Goal: Task Accomplishment & Management: Manage account settings

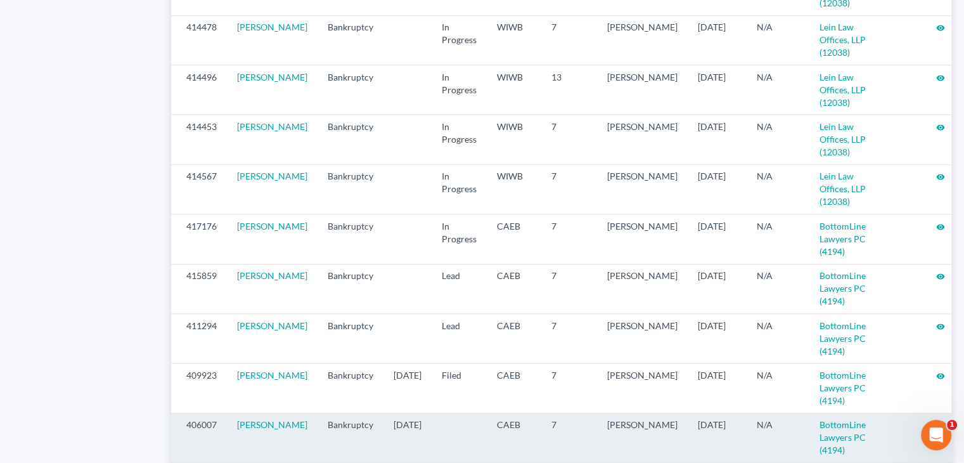
scroll to position [1384, 0]
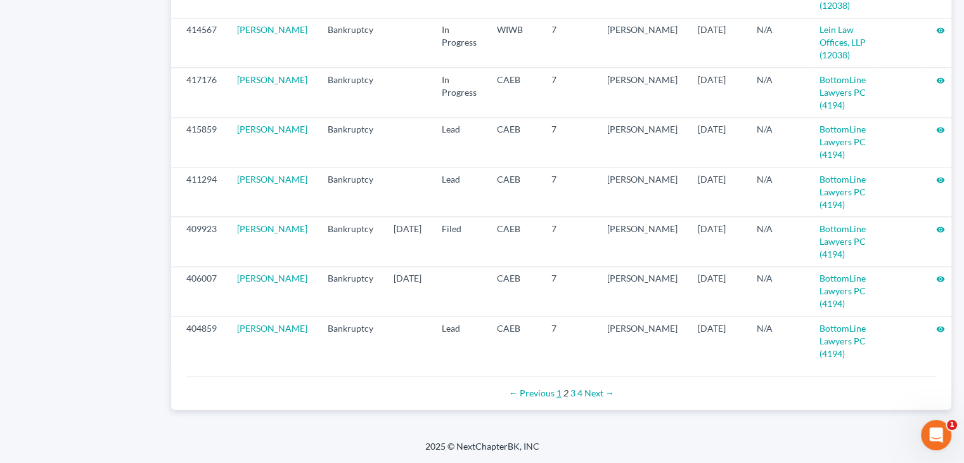
click at [558, 394] on link "1" at bounding box center [558, 392] width 5 height 11
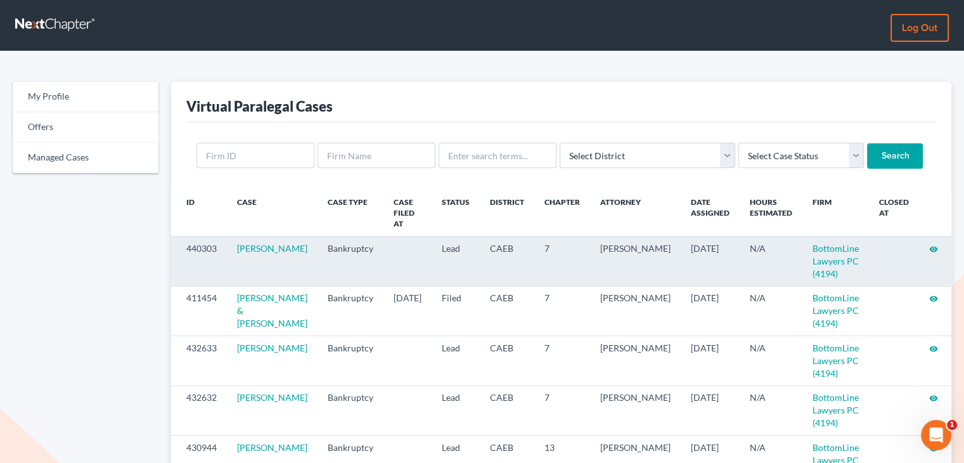
click at [932, 245] on icon "visibility" at bounding box center [933, 249] width 9 height 9
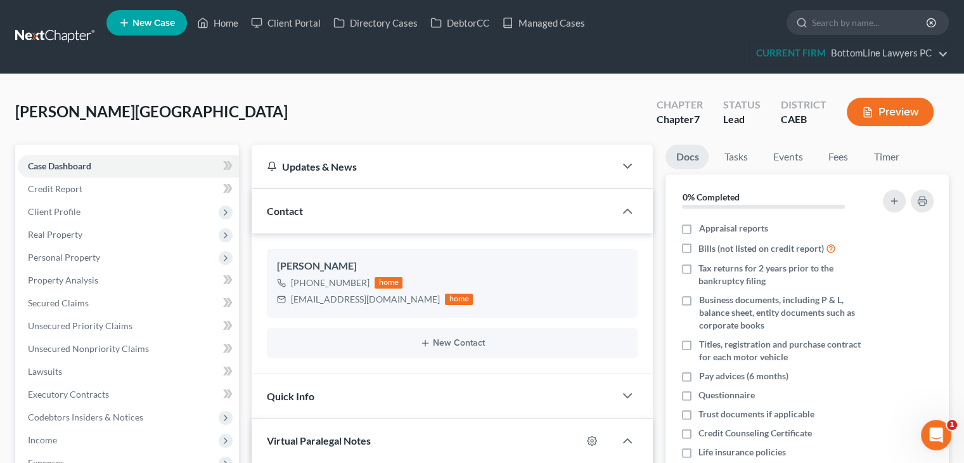
scroll to position [178, 0]
click at [314, 25] on link "Client Portal" at bounding box center [286, 22] width 82 height 23
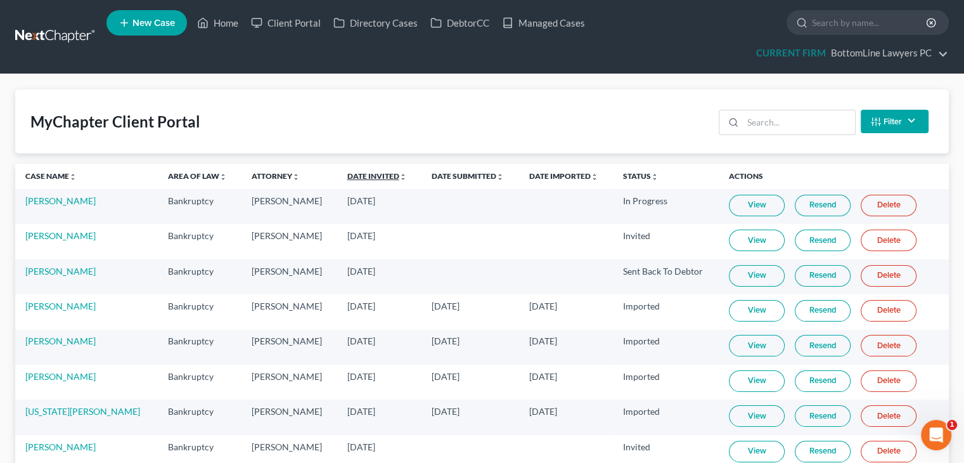
click at [347, 173] on link "Date Invited unfold_more expand_more expand_less" at bounding box center [377, 176] width 60 height 10
click at [347, 173] on link "Date Invited unfold_more expand_more expand_less" at bounding box center [377, 176] width 61 height 10
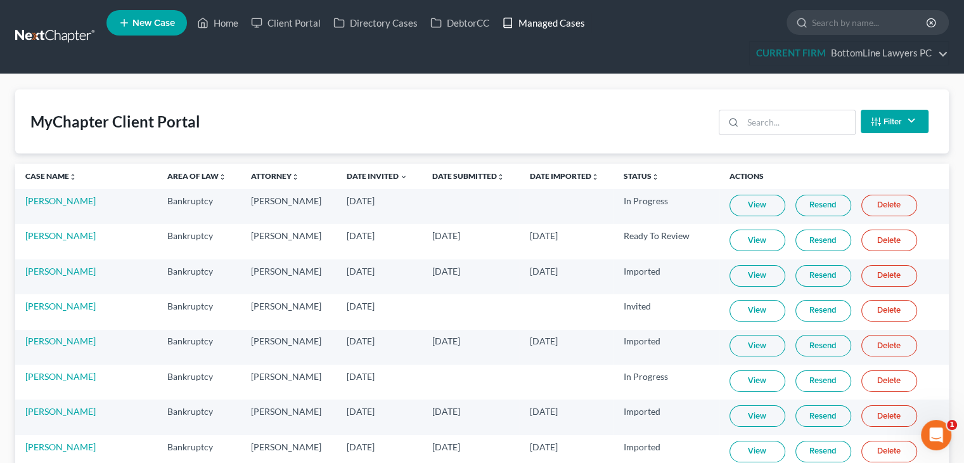
click at [569, 22] on link "Managed Cases" at bounding box center [544, 22] width 96 height 23
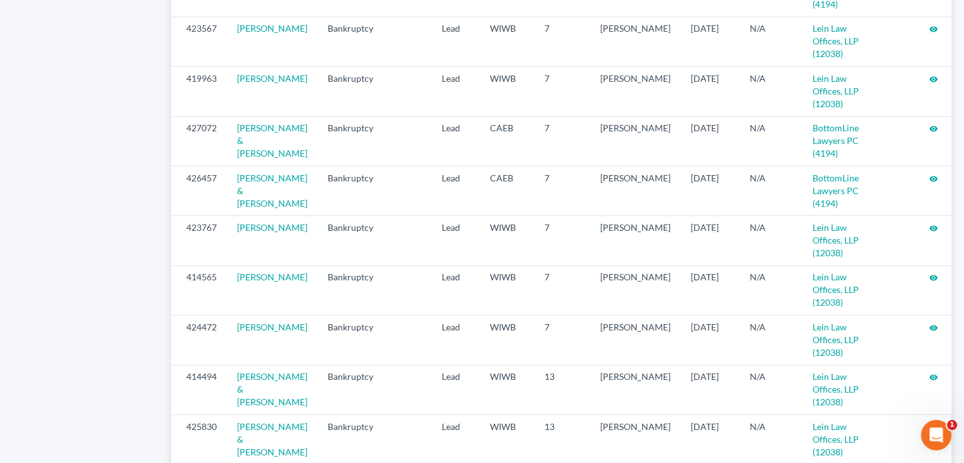
scroll to position [1397, 0]
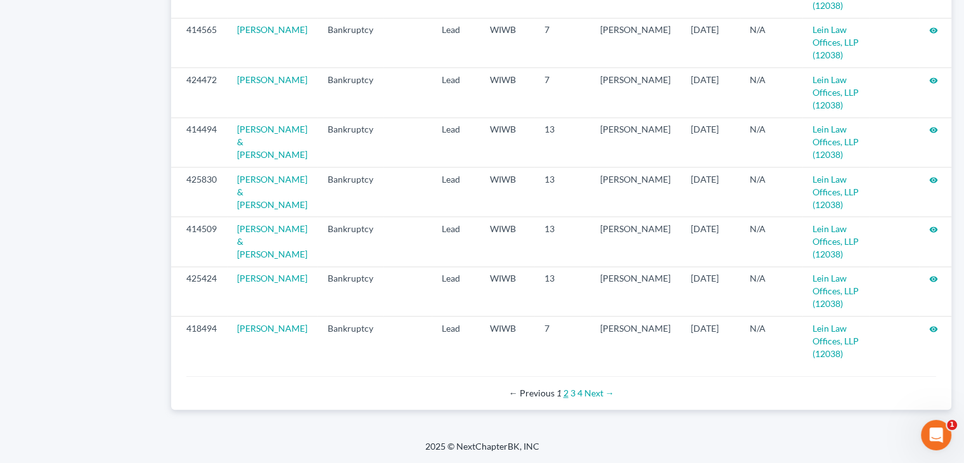
click at [567, 392] on link "2" at bounding box center [565, 392] width 5 height 11
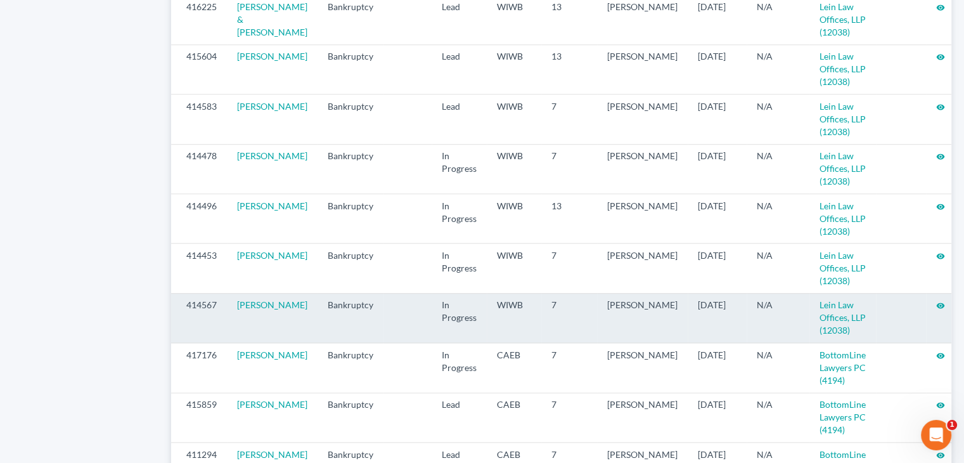
scroll to position [1077, 0]
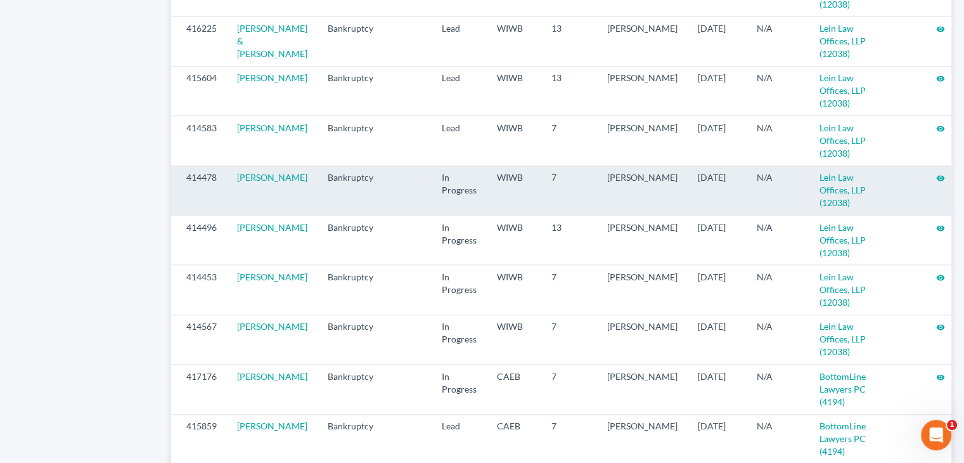
click at [936, 183] on icon "visibility" at bounding box center [940, 178] width 9 height 9
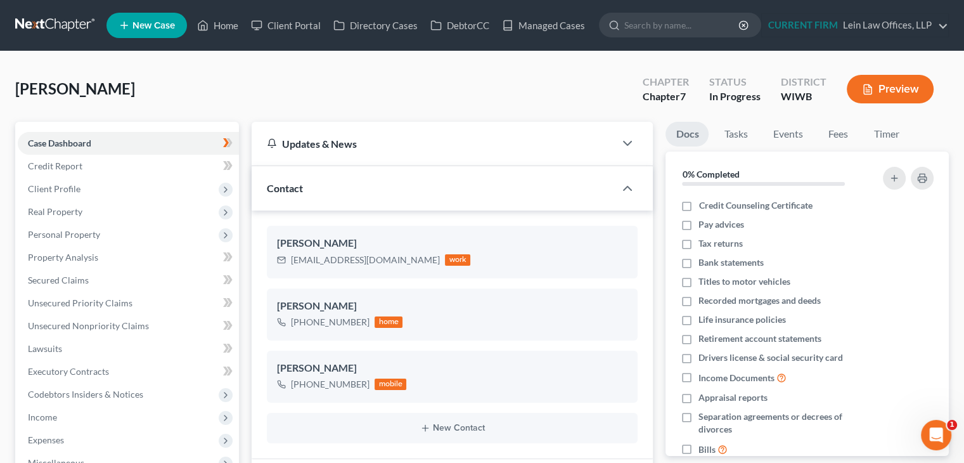
scroll to position [138, 0]
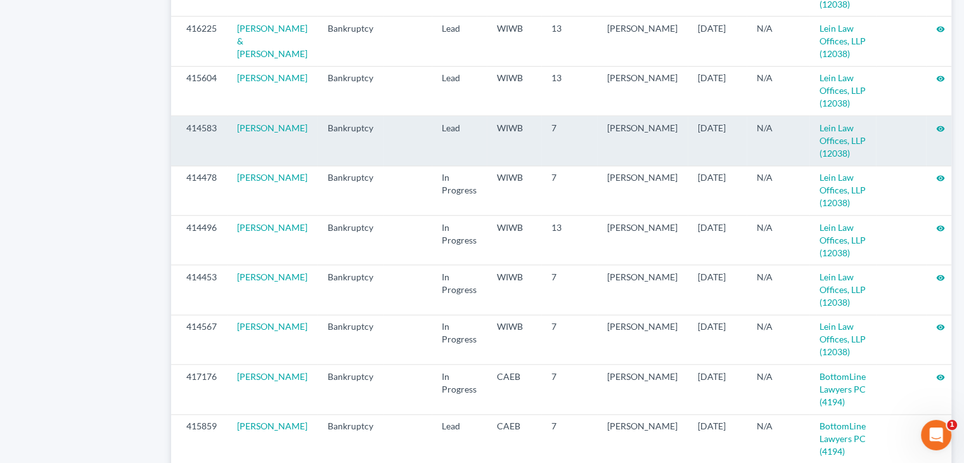
click at [936, 133] on icon "visibility" at bounding box center [940, 128] width 9 height 9
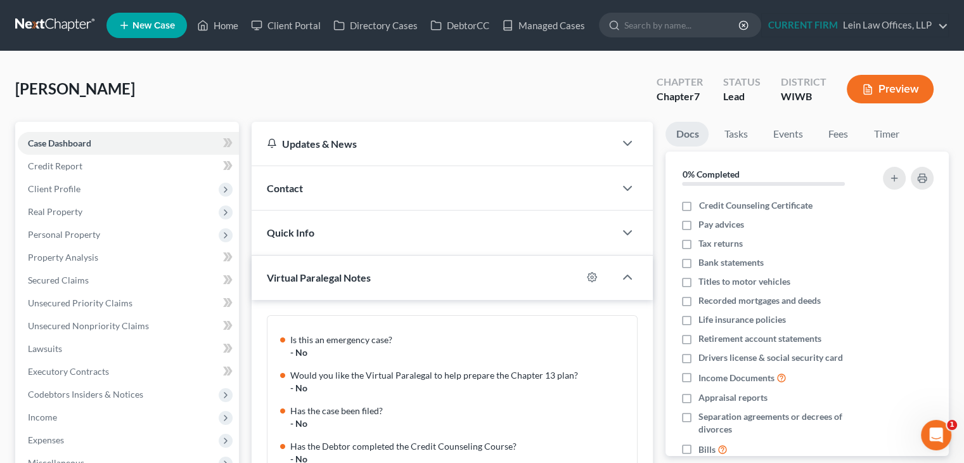
scroll to position [138, 0]
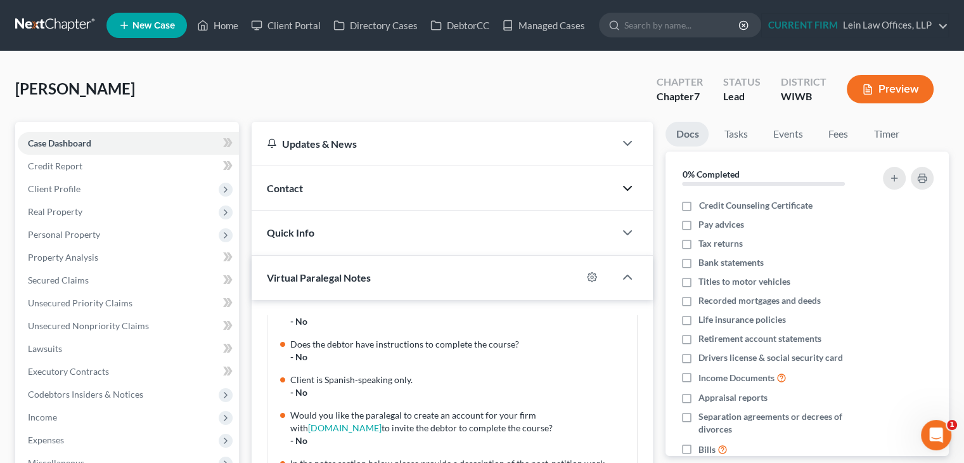
click at [634, 186] on icon "button" at bounding box center [627, 188] width 15 height 15
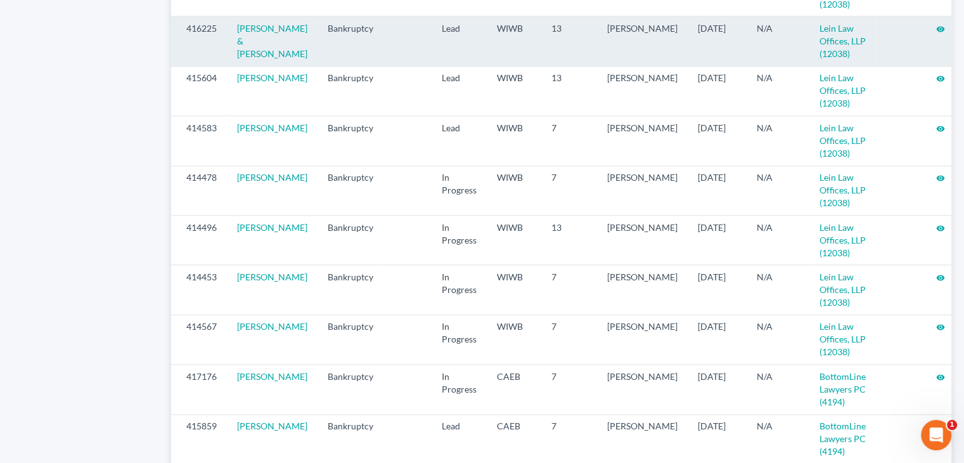
click at [936, 34] on icon "visibility" at bounding box center [940, 29] width 9 height 9
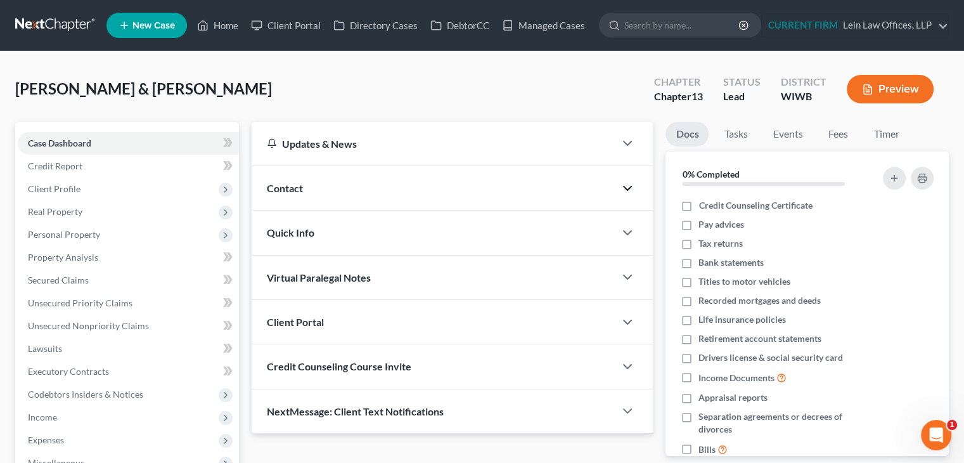
click at [631, 186] on polyline "button" at bounding box center [628, 188] width 8 height 4
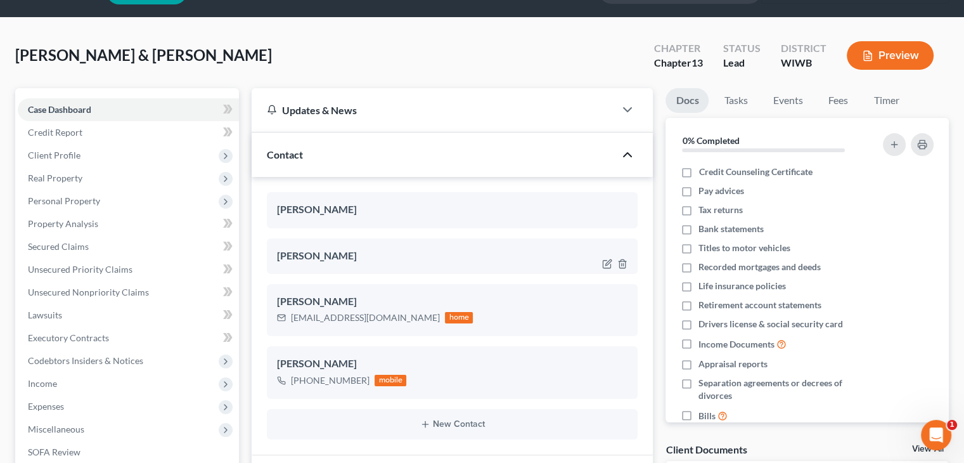
scroll to position [63, 0]
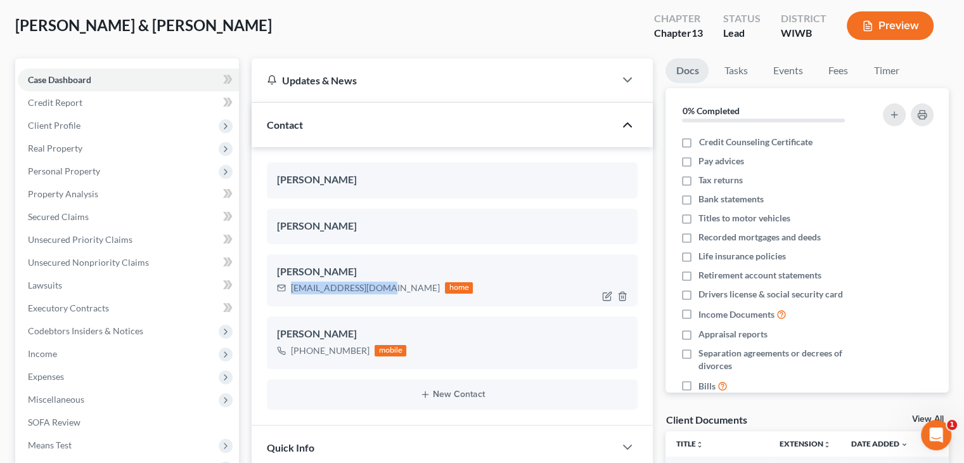
drag, startPoint x: 380, startPoint y: 287, endPoint x: 293, endPoint y: 292, distance: 87.6
click at [293, 292] on div "werpjoshua@gmail.com" at bounding box center [365, 287] width 149 height 13
copy div "werpjoshua@gmail.com"
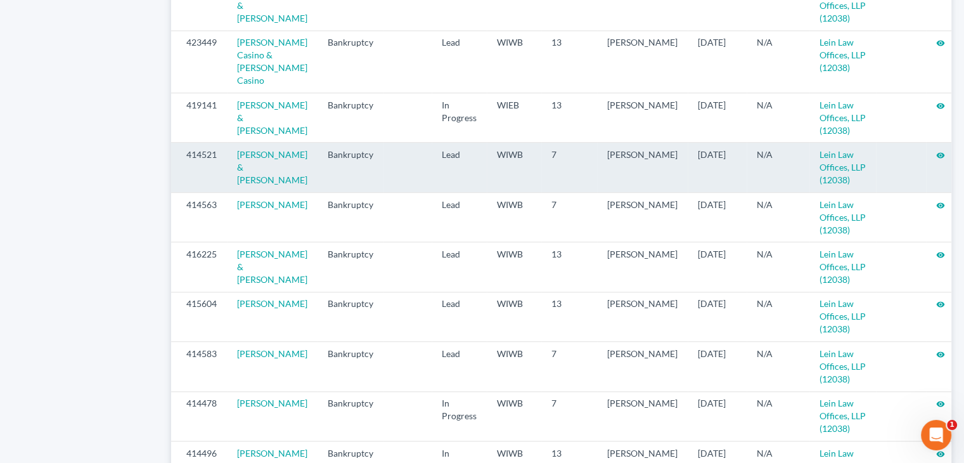
scroll to position [824, 0]
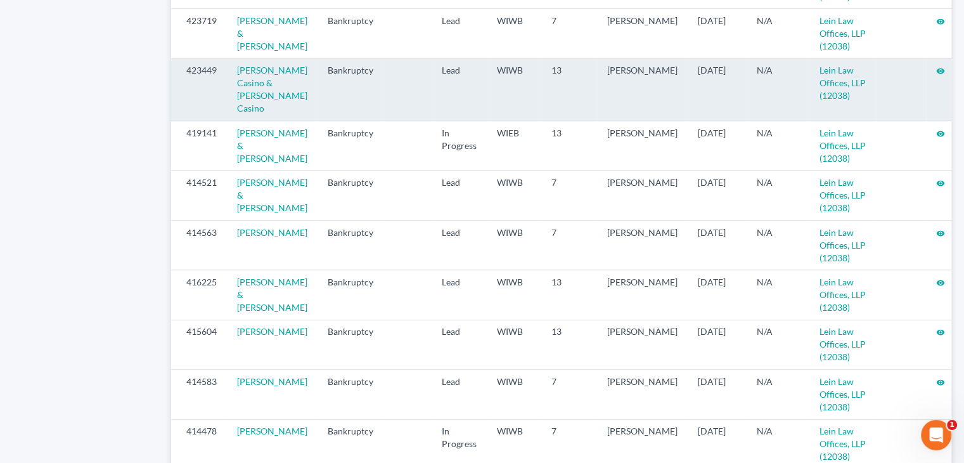
click at [936, 70] on icon "visibility" at bounding box center [940, 71] width 9 height 9
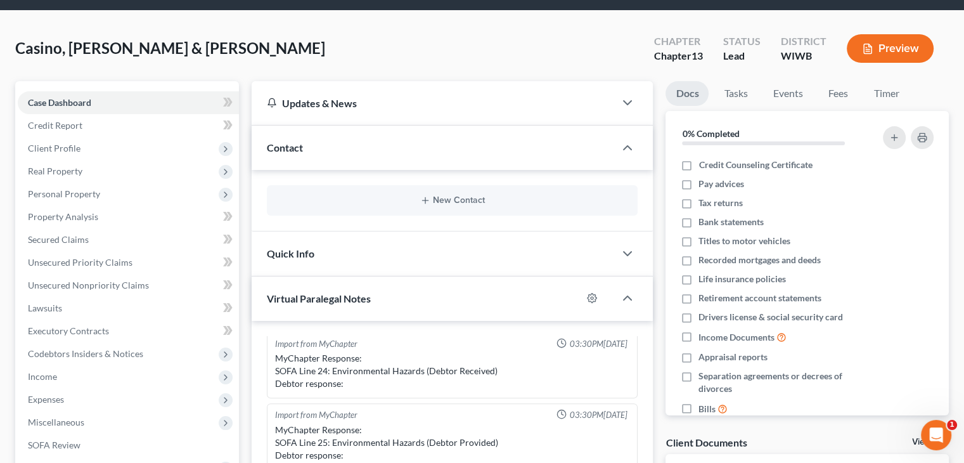
scroll to position [63, 0]
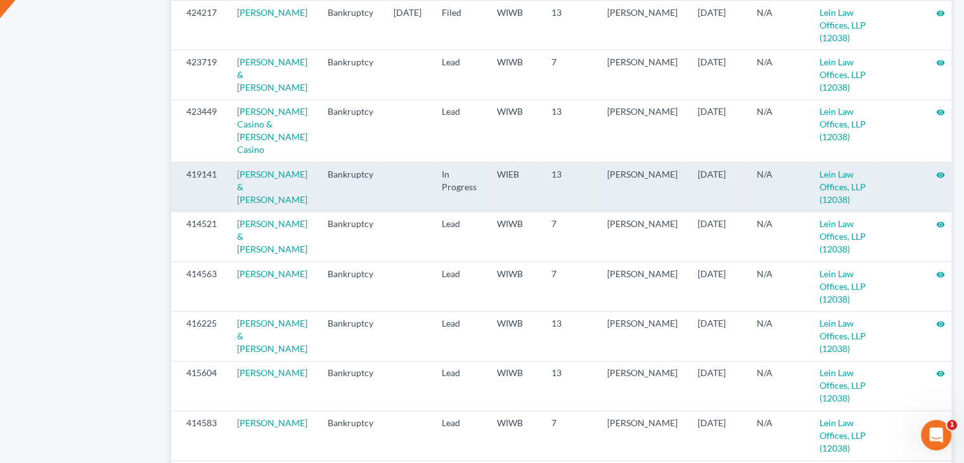
scroll to position [761, 0]
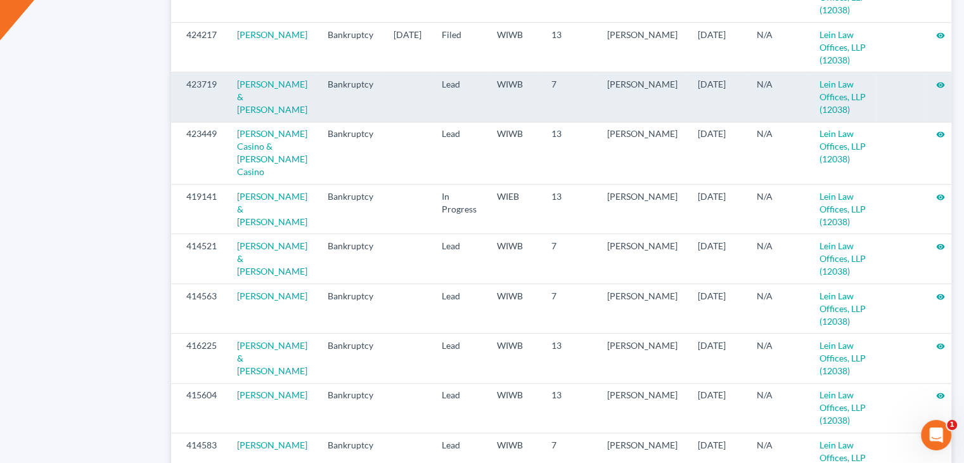
click at [936, 80] on icon "visibility" at bounding box center [940, 84] width 9 height 9
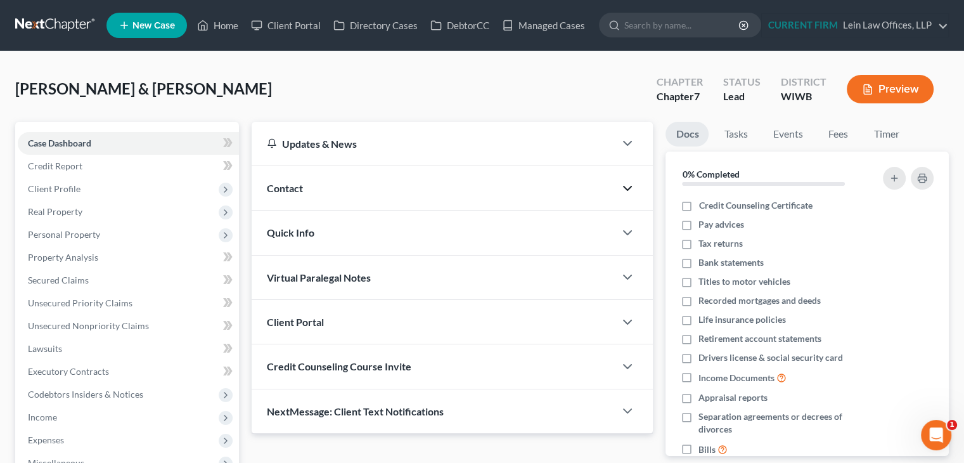
click at [633, 186] on icon "button" at bounding box center [627, 188] width 15 height 15
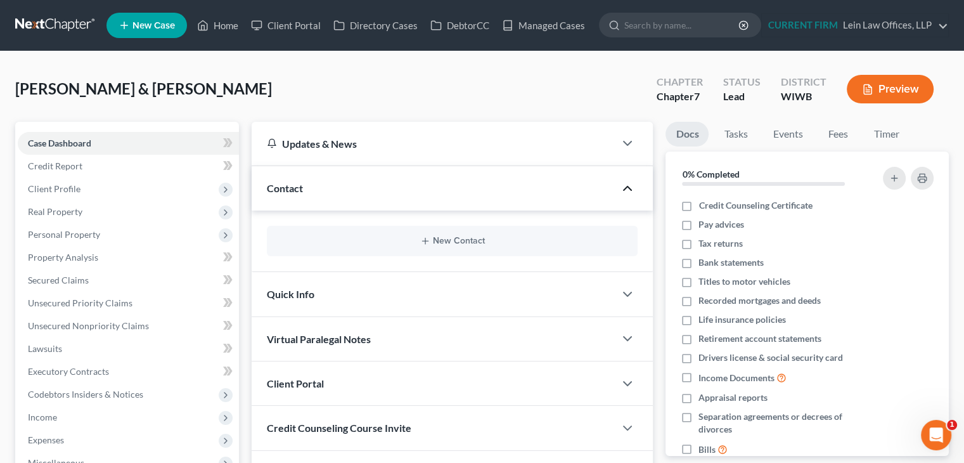
click at [61, 72] on div "McLellan, James & Michelle Upgraded Chapter Chapter 7 Status Lead District WIWB…" at bounding box center [482, 94] width 934 height 55
click at [66, 236] on span "Personal Property" at bounding box center [64, 234] width 72 height 11
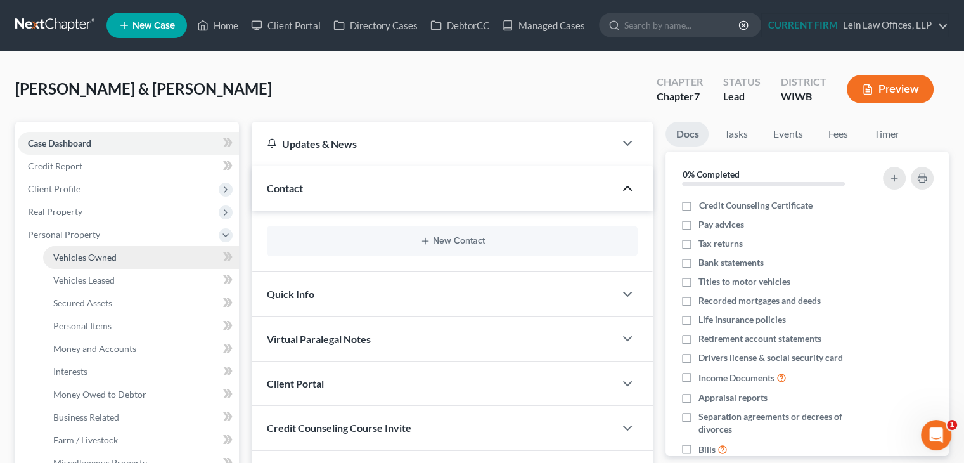
click at [71, 256] on span "Vehicles Owned" at bounding box center [84, 257] width 63 height 11
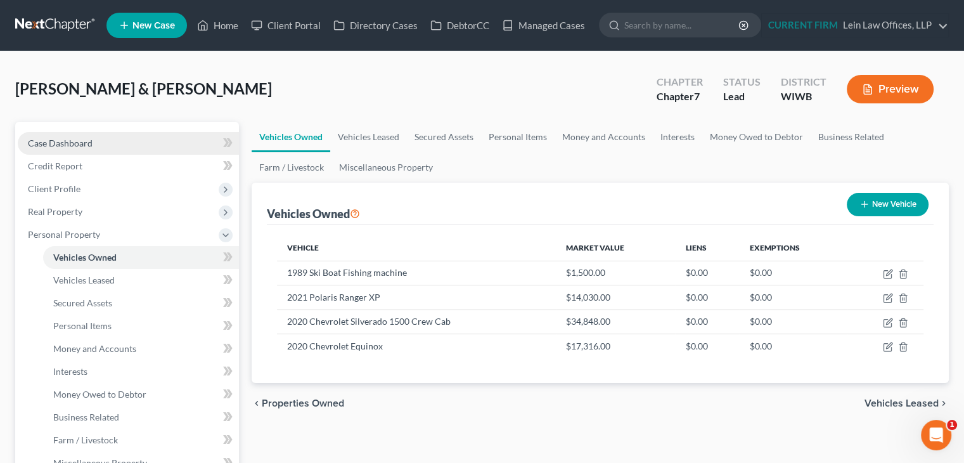
click at [84, 140] on span "Case Dashboard" at bounding box center [60, 143] width 65 height 11
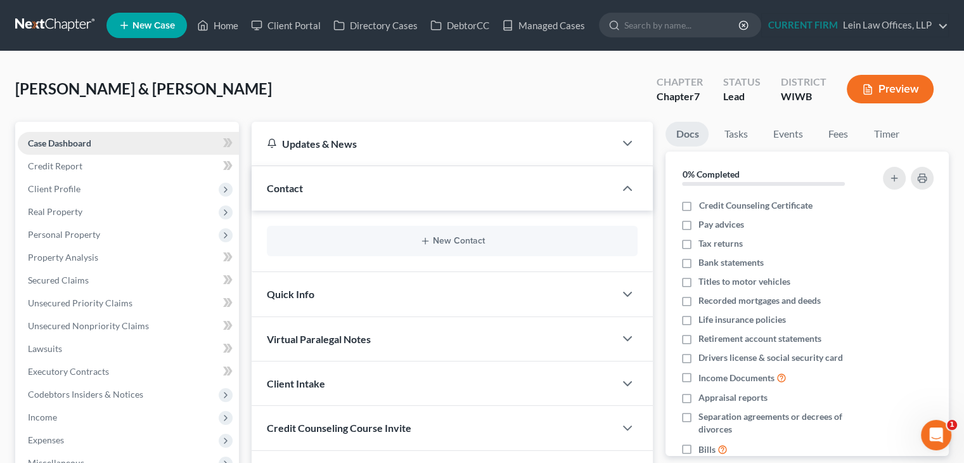
click at [84, 140] on span "Case Dashboard" at bounding box center [59, 143] width 63 height 11
click at [60, 417] on span "Income" at bounding box center [128, 417] width 221 height 23
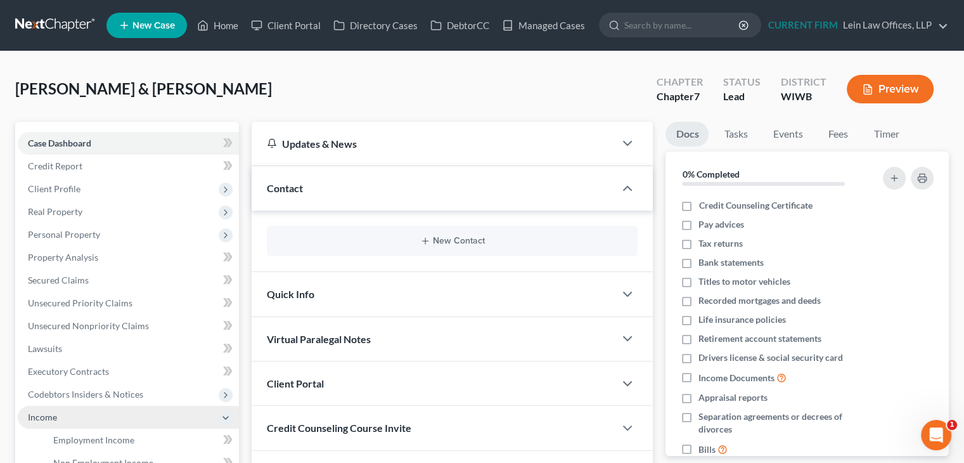
click at [60, 417] on span "Income" at bounding box center [128, 417] width 221 height 23
click at [74, 414] on span "Income" at bounding box center [128, 417] width 221 height 23
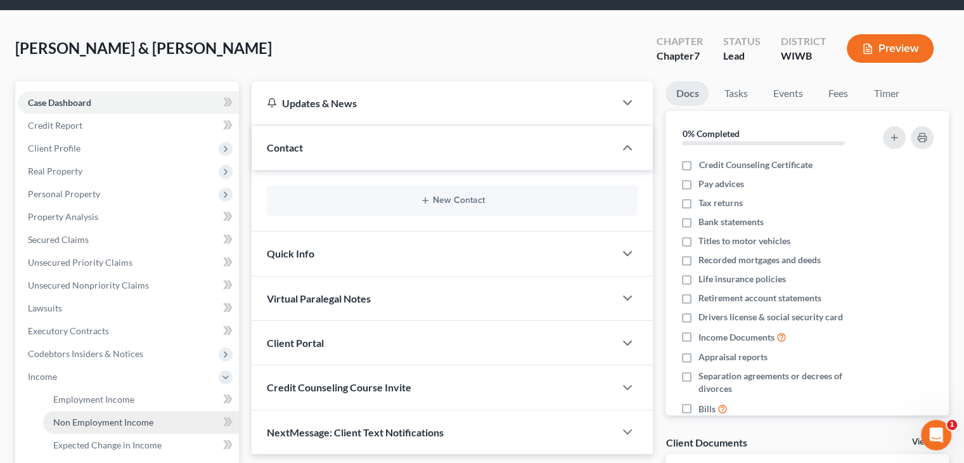
scroll to position [63, 0]
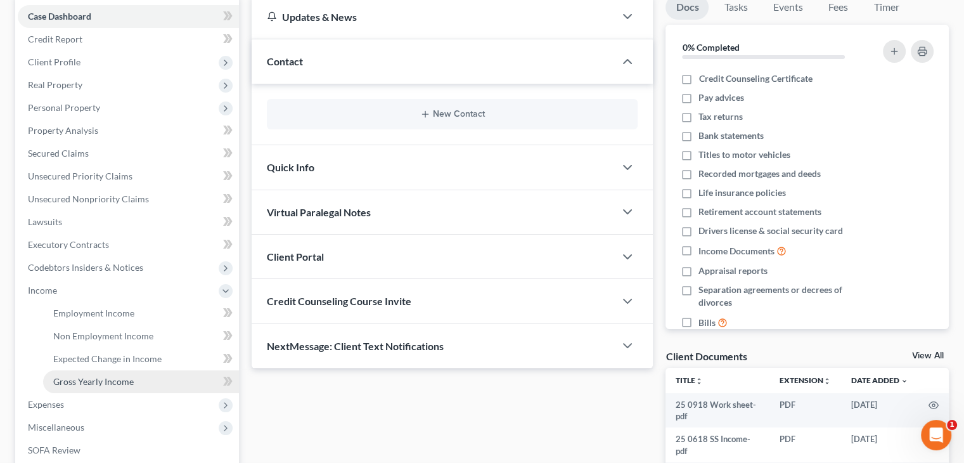
click at [125, 385] on span "Gross Yearly Income" at bounding box center [93, 381] width 80 height 11
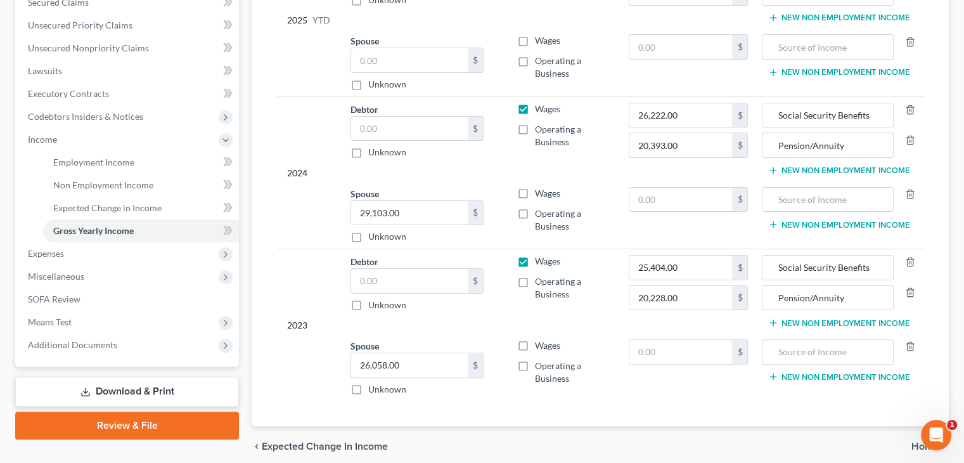
scroll to position [200, 0]
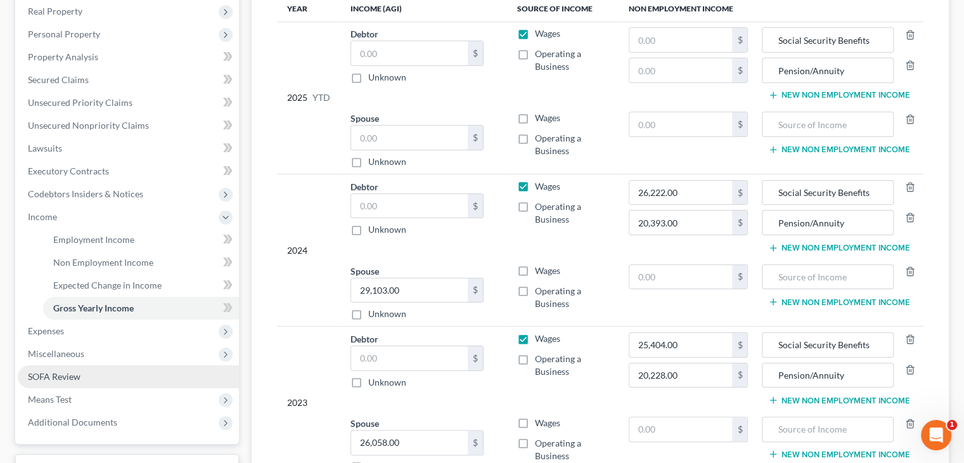
click at [65, 368] on link "SOFA Review" at bounding box center [128, 376] width 221 height 23
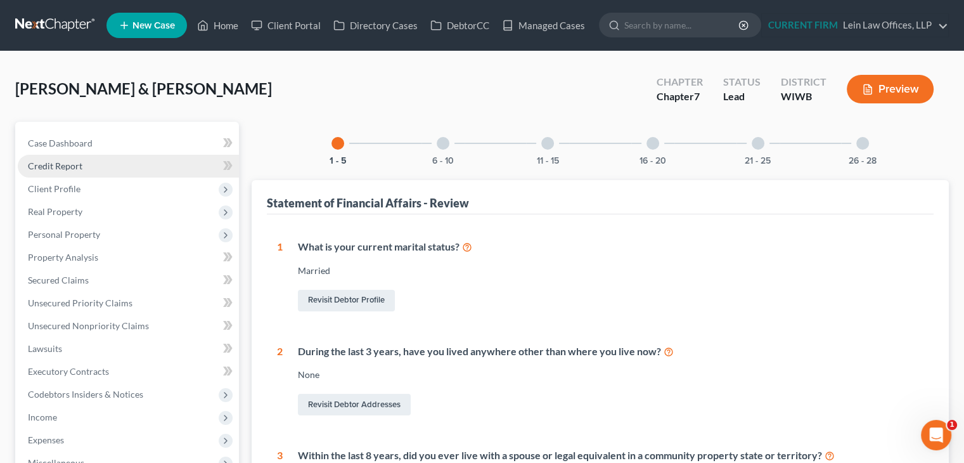
click at [95, 170] on link "Credit Report" at bounding box center [128, 166] width 221 height 23
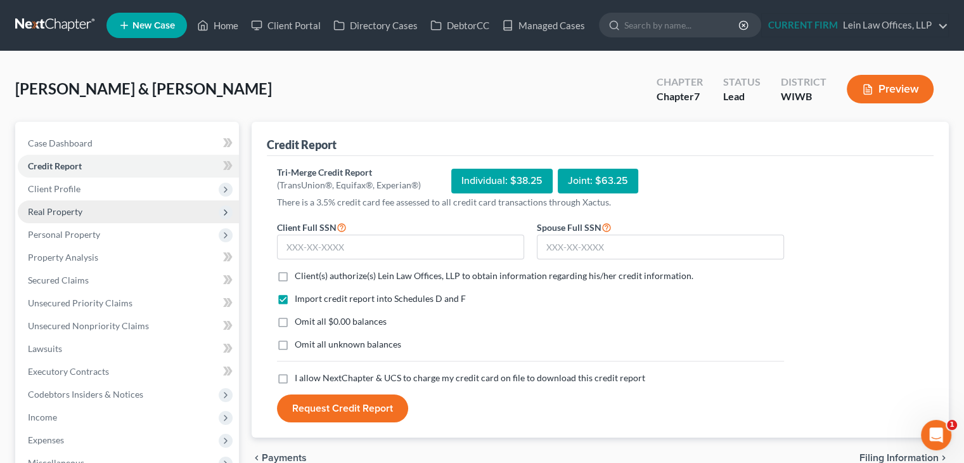
click at [87, 209] on span "Real Property" at bounding box center [128, 211] width 221 height 23
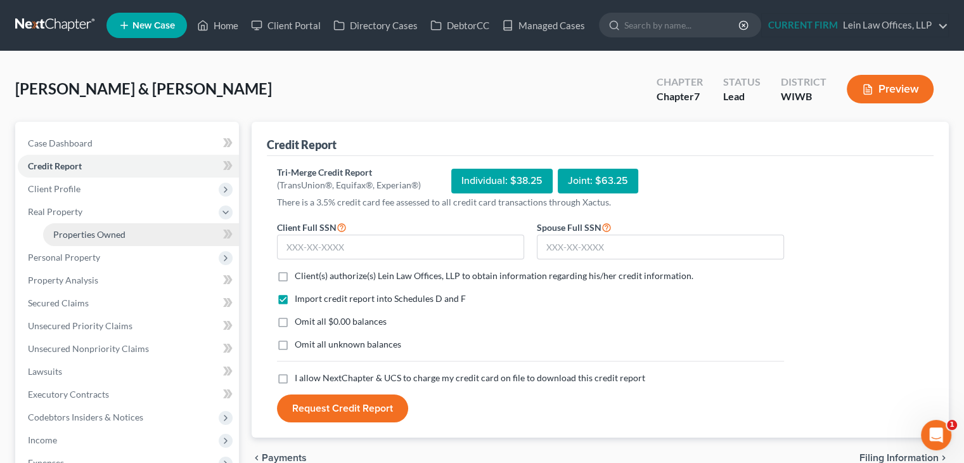
click at [87, 231] on span "Properties Owned" at bounding box center [89, 234] width 72 height 11
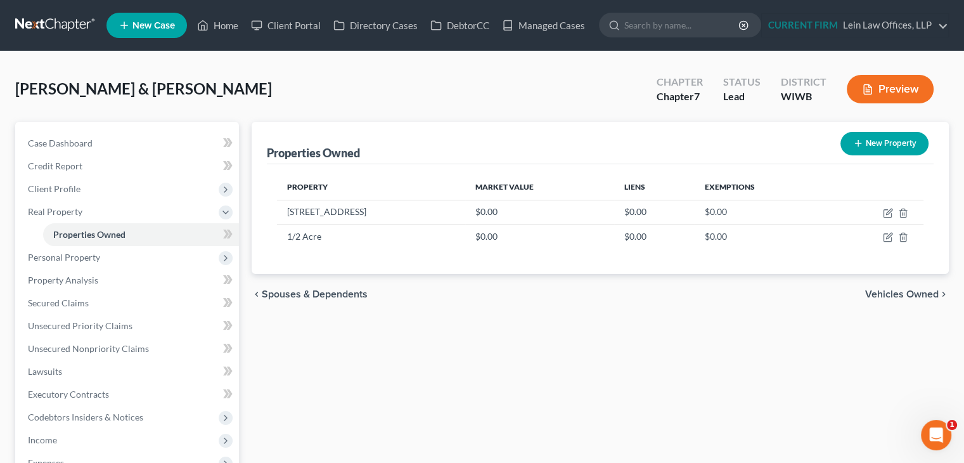
click at [904, 291] on span "Vehicles Owned" at bounding box center [902, 294] width 74 height 10
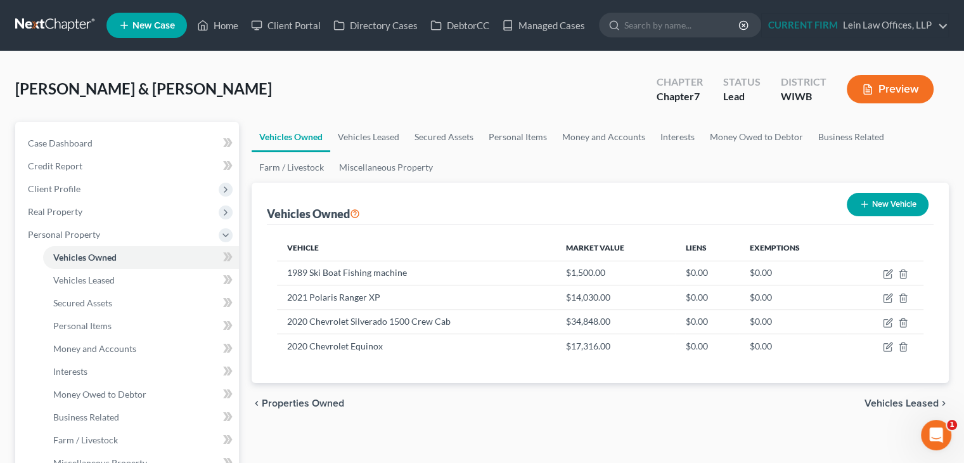
click at [895, 404] on span "Vehicles Leased" at bounding box center [901, 403] width 74 height 10
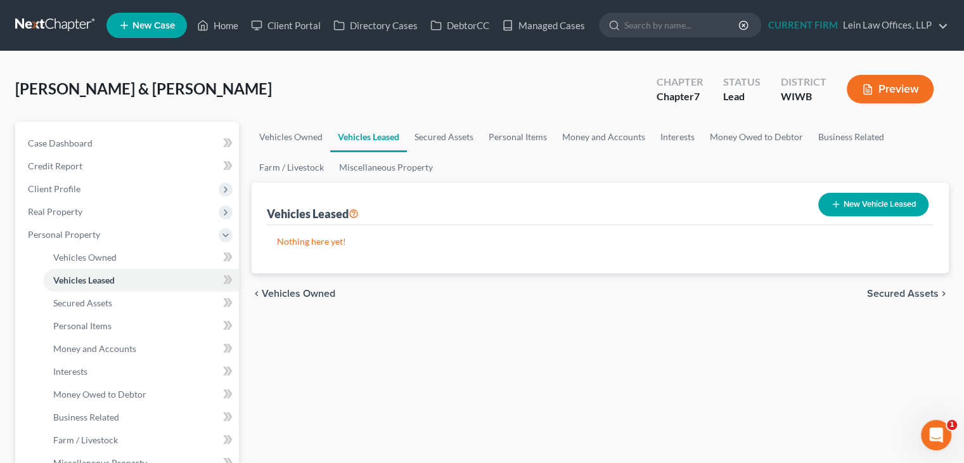
click at [902, 298] on span "Secured Assets" at bounding box center [903, 293] width 72 height 10
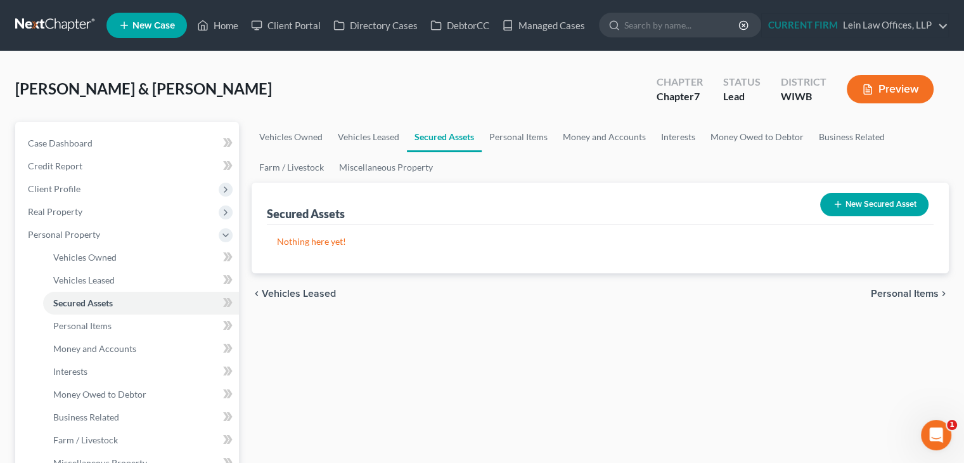
click at [890, 295] on span "Personal Items" at bounding box center [905, 293] width 68 height 10
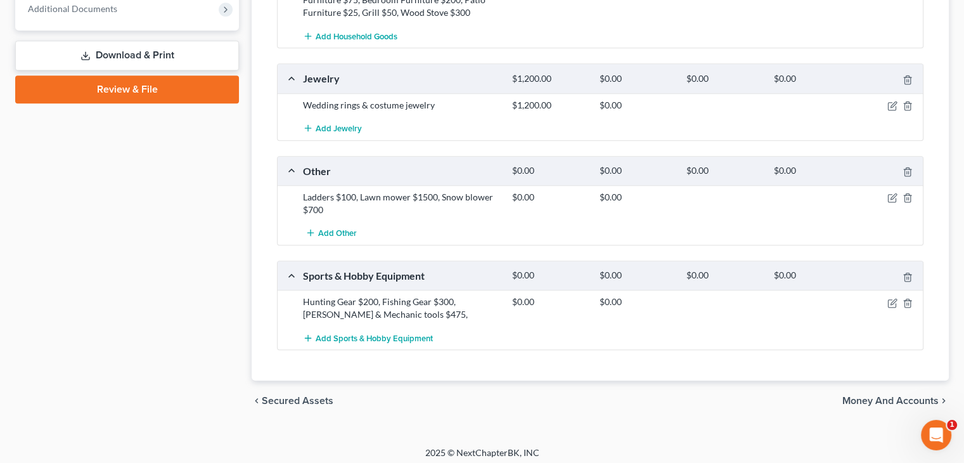
scroll to position [753, 0]
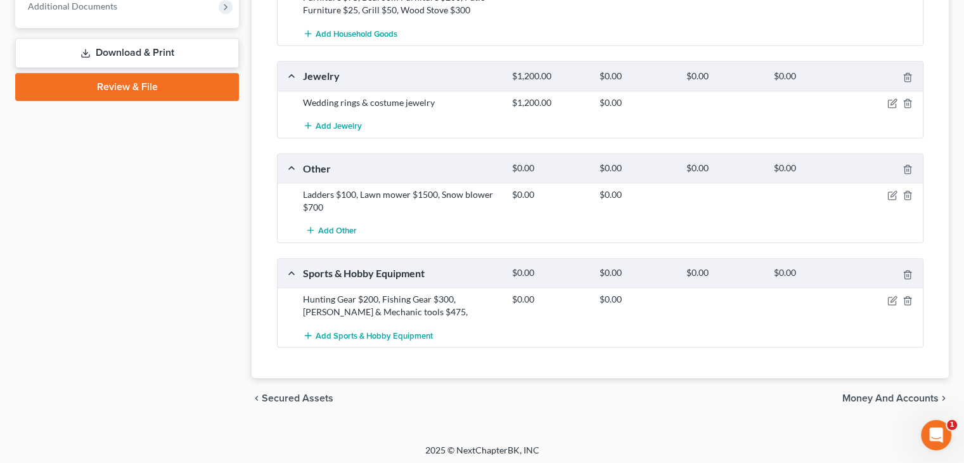
click at [889, 396] on span "Money and Accounts" at bounding box center [890, 398] width 96 height 10
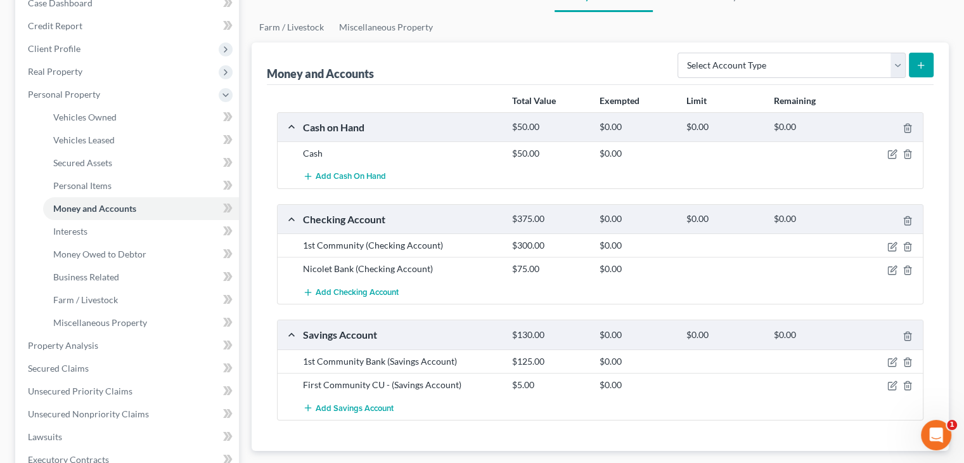
scroll to position [190, 0]
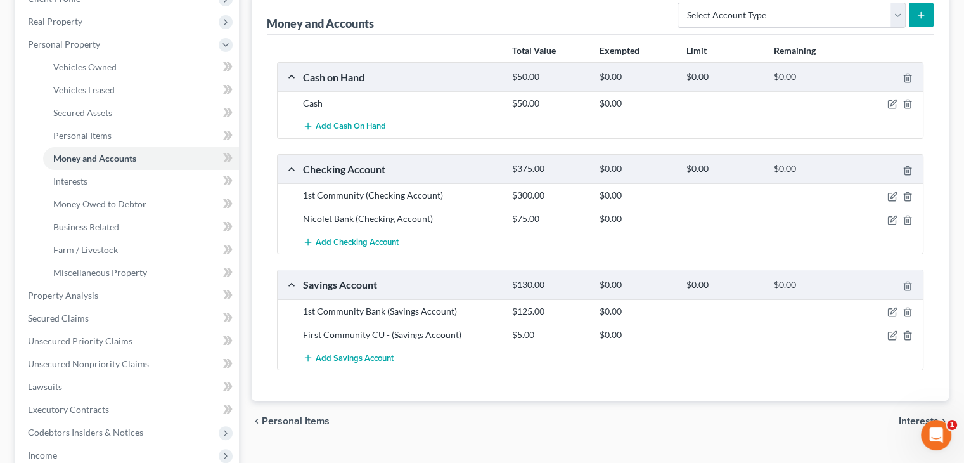
click at [909, 418] on span "Interests" at bounding box center [919, 421] width 40 height 10
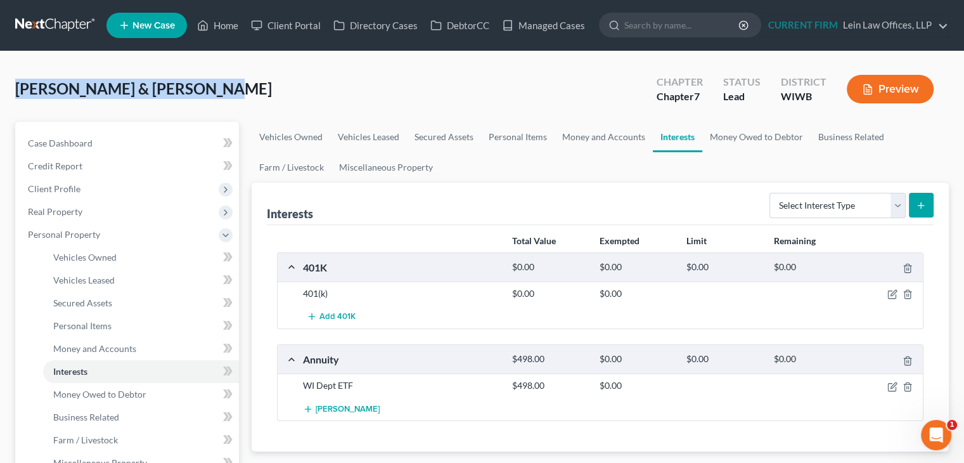
drag, startPoint x: 18, startPoint y: 88, endPoint x: 223, endPoint y: 87, distance: 205.4
click at [223, 87] on div "McLellan, James & Michelle Upgraded Chapter Chapter 7 Status Lead District WIWB…" at bounding box center [482, 94] width 934 height 55
copy span "McLellan, James & Michelle"
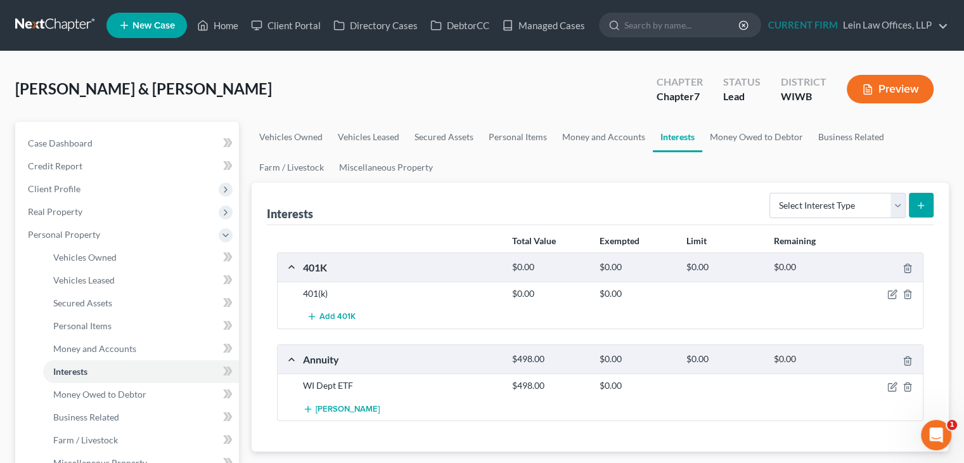
click at [437, 102] on div "McLellan, James & Michelle Upgraded Chapter Chapter 7 Status Lead District WIWB…" at bounding box center [482, 94] width 934 height 55
click at [570, 23] on link "Managed Cases" at bounding box center [544, 25] width 96 height 23
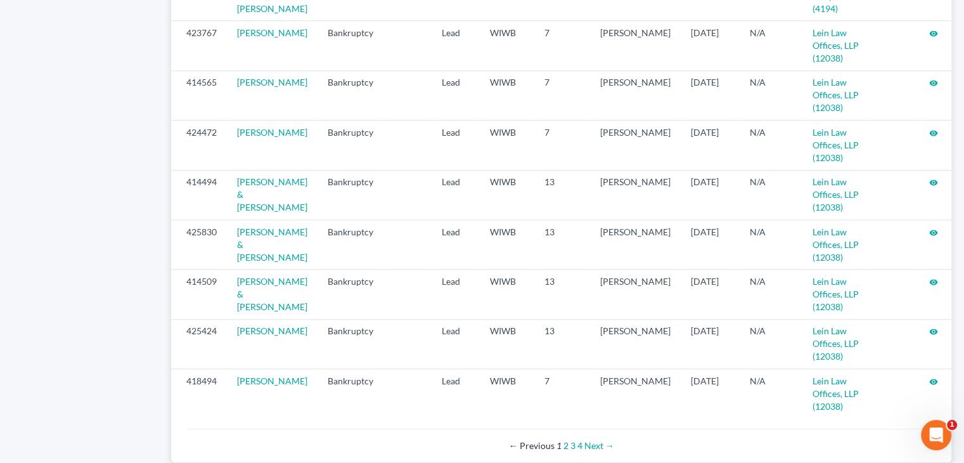
scroll to position [1397, 0]
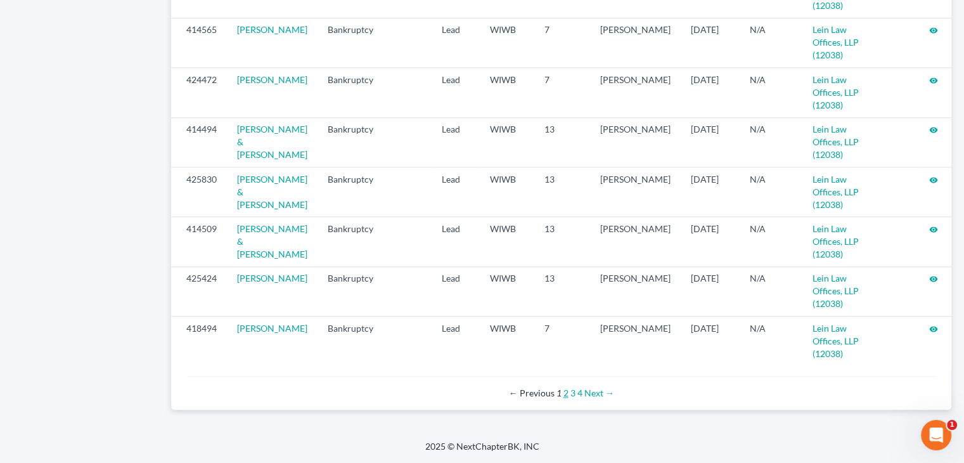
click at [565, 395] on link "2" at bounding box center [565, 392] width 5 height 11
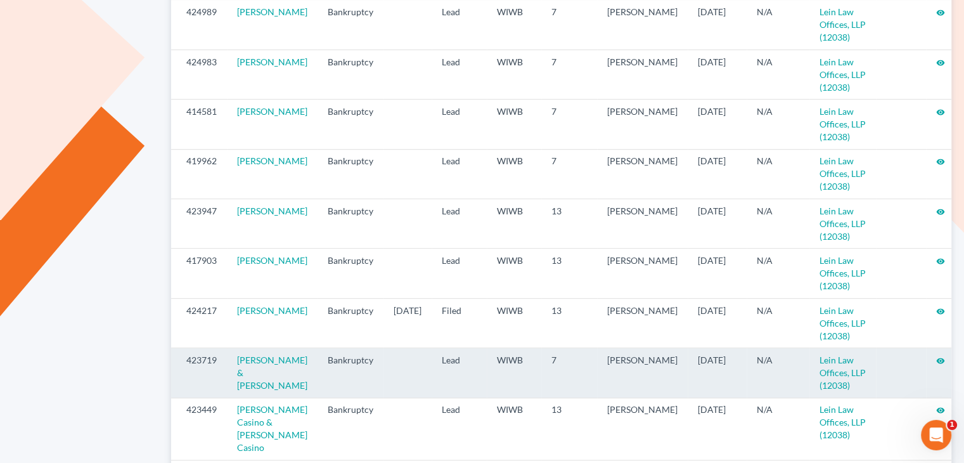
scroll to position [507, 0]
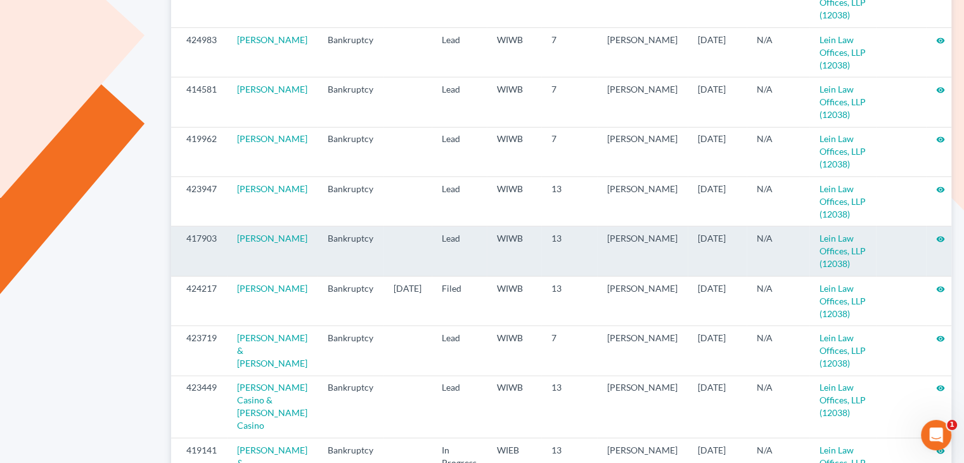
click at [936, 235] on icon "visibility" at bounding box center [940, 239] width 9 height 9
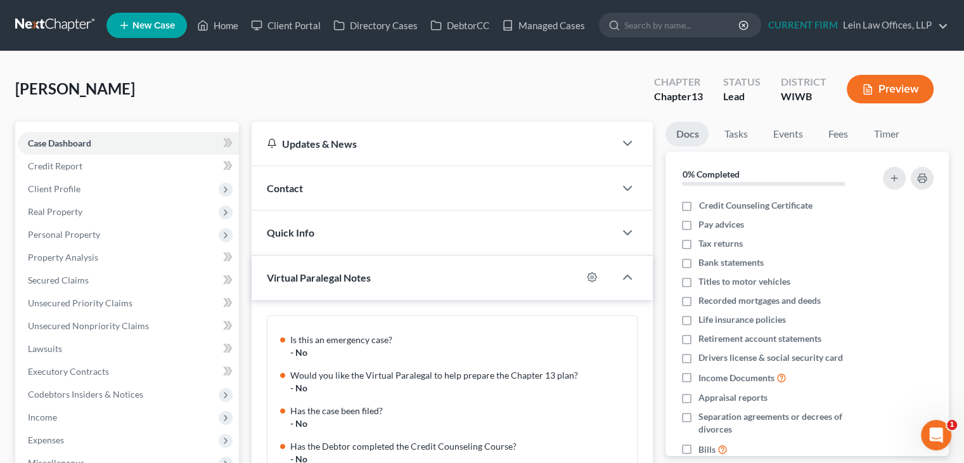
scroll to position [138, 0]
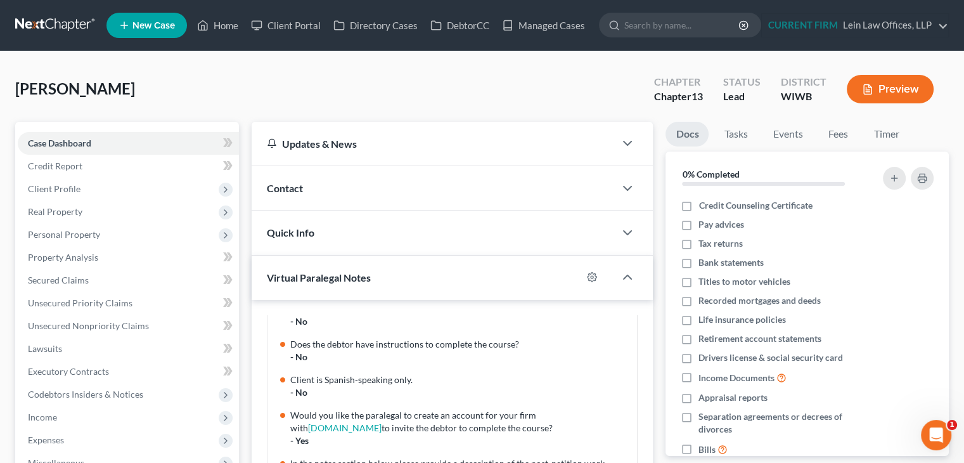
click at [619, 186] on div at bounding box center [634, 188] width 38 height 25
click at [626, 188] on icon "button" at bounding box center [627, 188] width 15 height 15
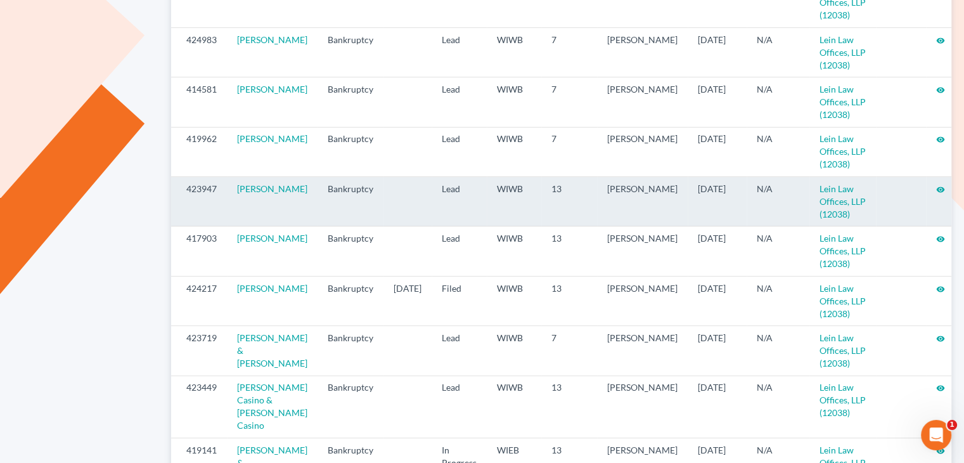
click at [936, 185] on icon "visibility" at bounding box center [940, 189] width 9 height 9
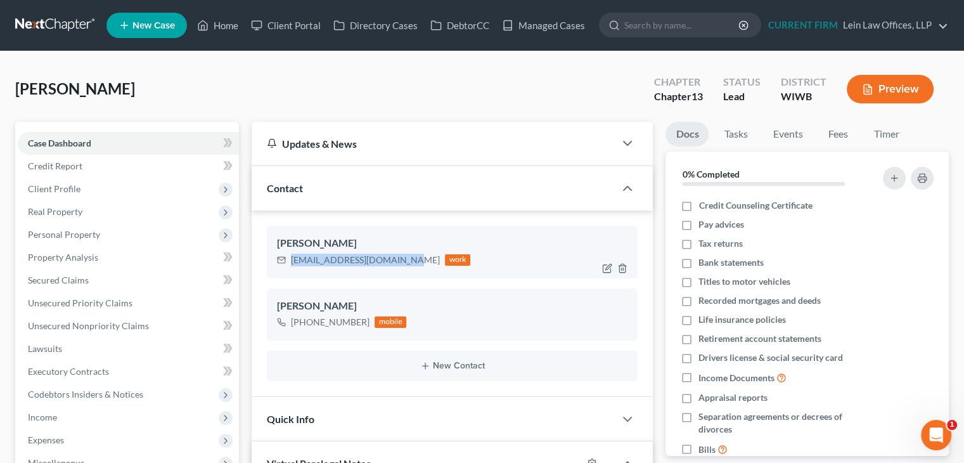
drag, startPoint x: 401, startPoint y: 258, endPoint x: 290, endPoint y: 266, distance: 111.2
click at [290, 266] on div "[EMAIL_ADDRESS][DOMAIN_NAME] work" at bounding box center [373, 260] width 193 height 16
copy div "[EMAIL_ADDRESS][DOMAIN_NAME]"
drag, startPoint x: 276, startPoint y: 242, endPoint x: 371, endPoint y: 235, distance: 95.3
click at [371, 235] on div "Gregory Staiduhar blacknite2018@hotmail.com work" at bounding box center [452, 252] width 371 height 52
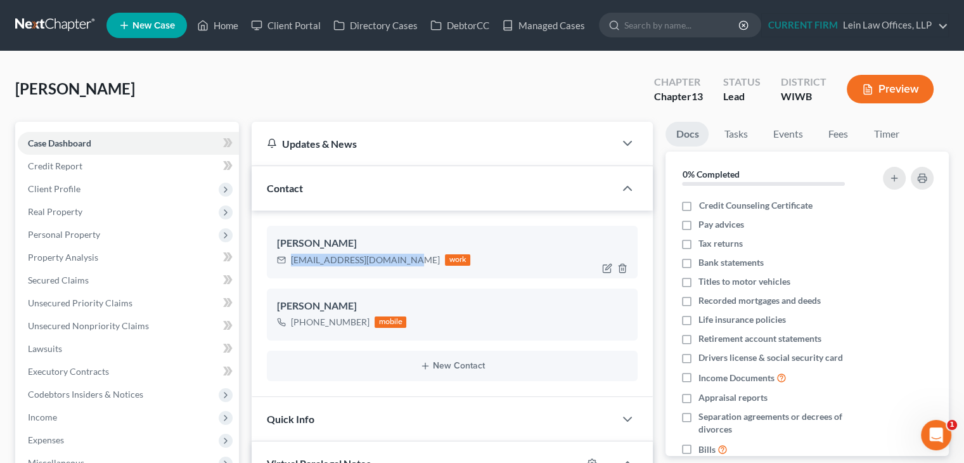
copy div "[PERSON_NAME]"
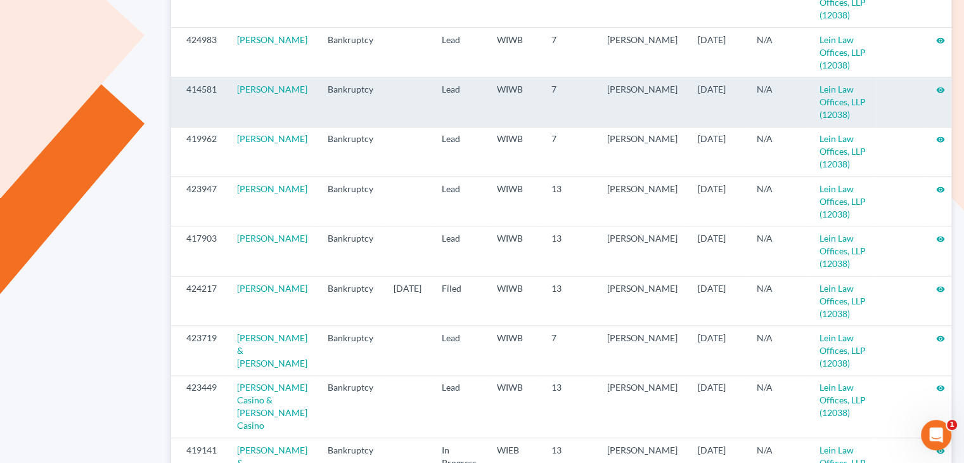
click at [936, 86] on icon "visibility" at bounding box center [940, 90] width 9 height 9
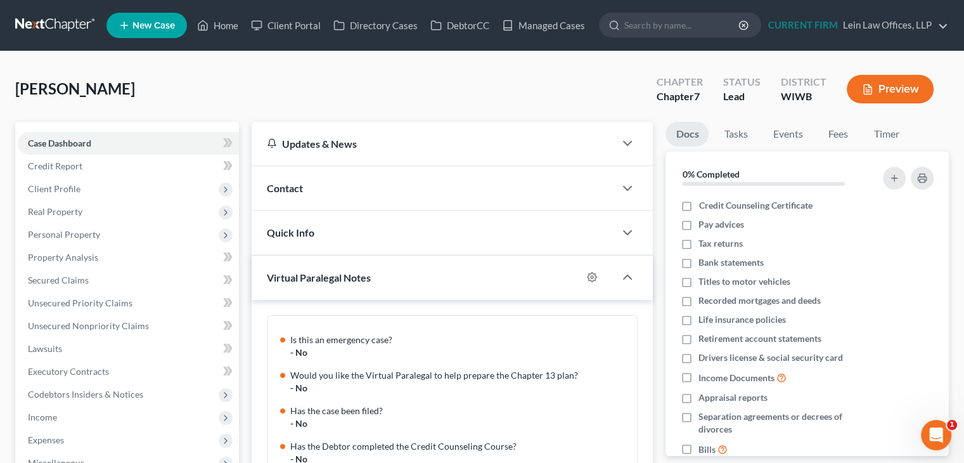
scroll to position [138, 0]
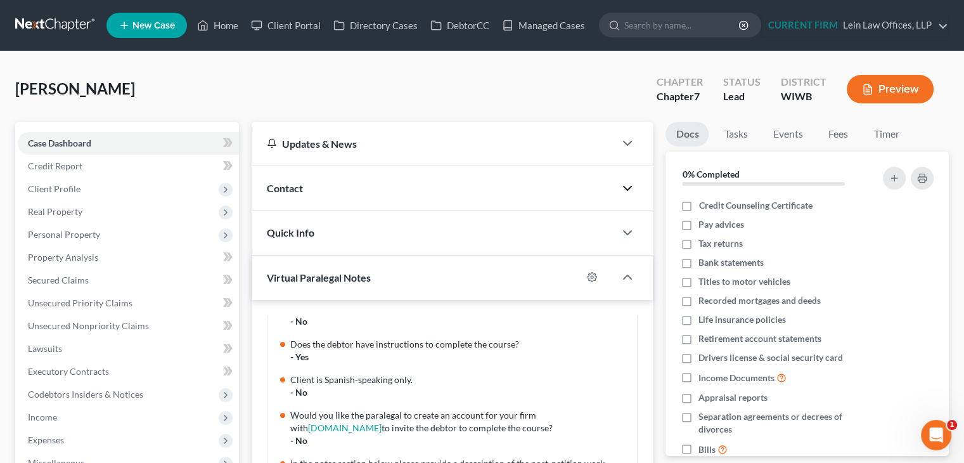
click at [629, 188] on icon "button" at bounding box center [627, 188] width 15 height 15
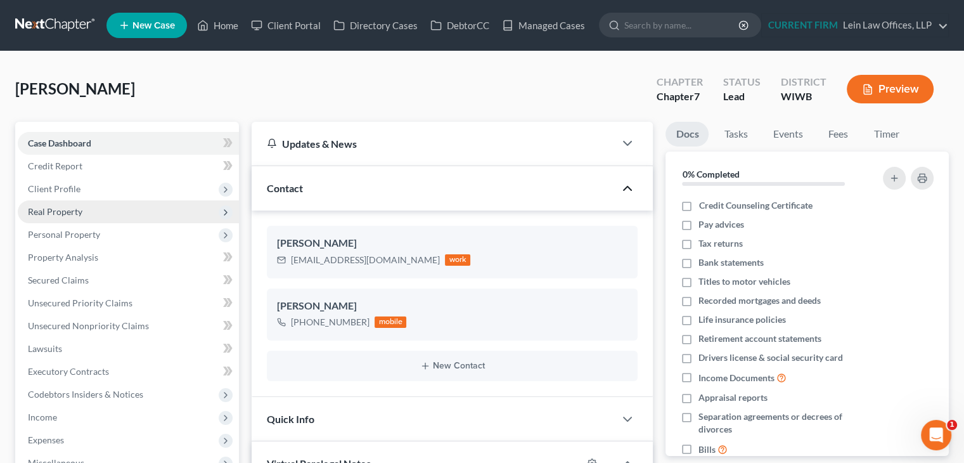
click at [79, 208] on span "Real Property" at bounding box center [55, 211] width 55 height 11
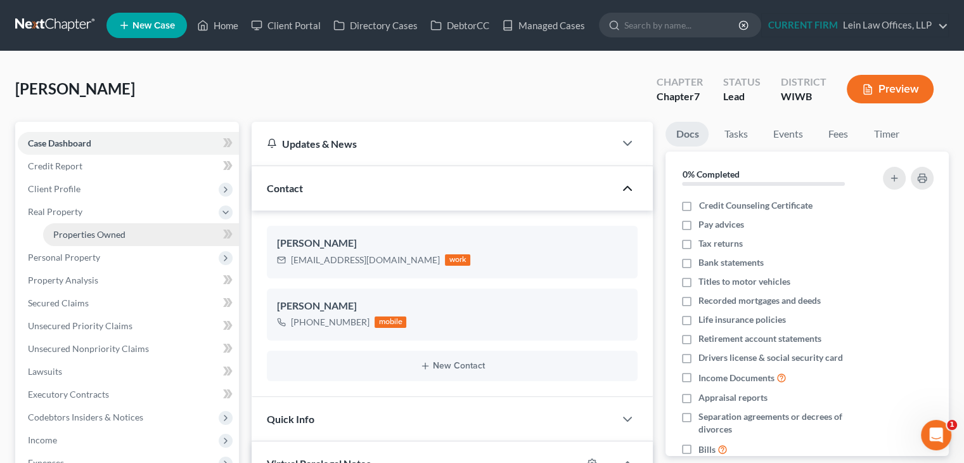
click at [94, 226] on link "Properties Owned" at bounding box center [141, 234] width 196 height 23
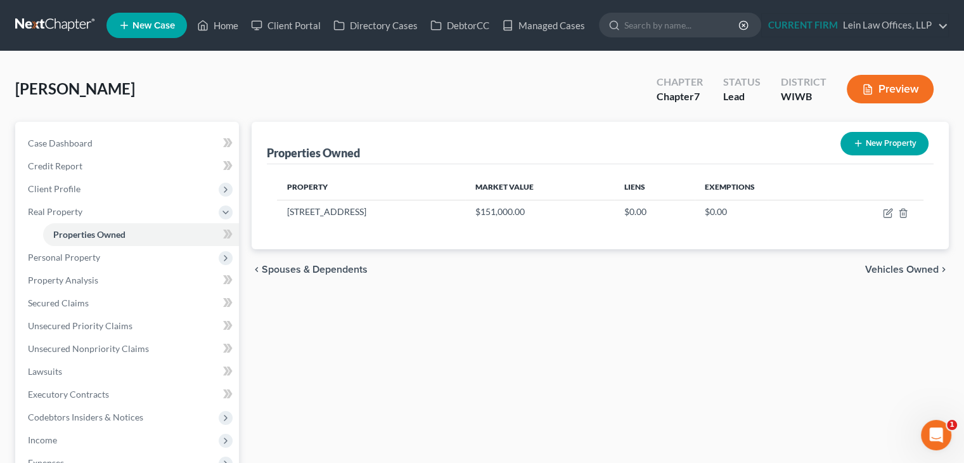
click at [882, 267] on span "Vehicles Owned" at bounding box center [902, 269] width 74 height 10
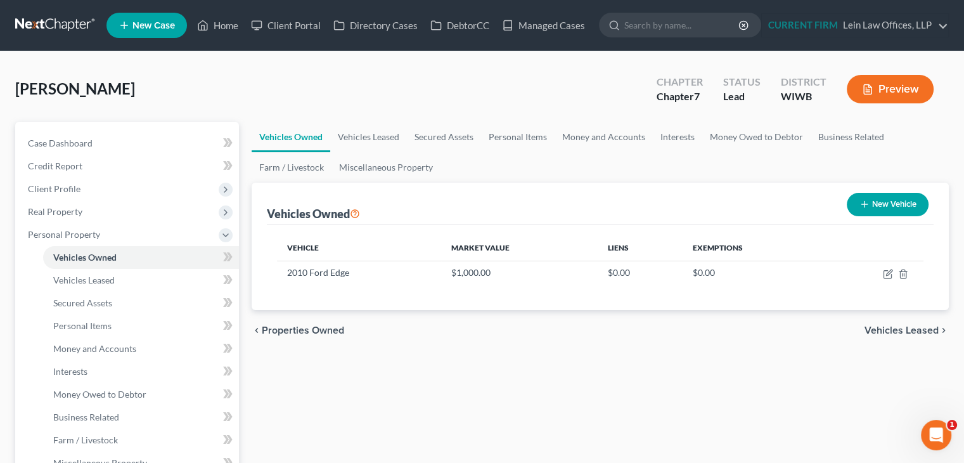
click at [885, 329] on span "Vehicles Leased" at bounding box center [901, 330] width 74 height 10
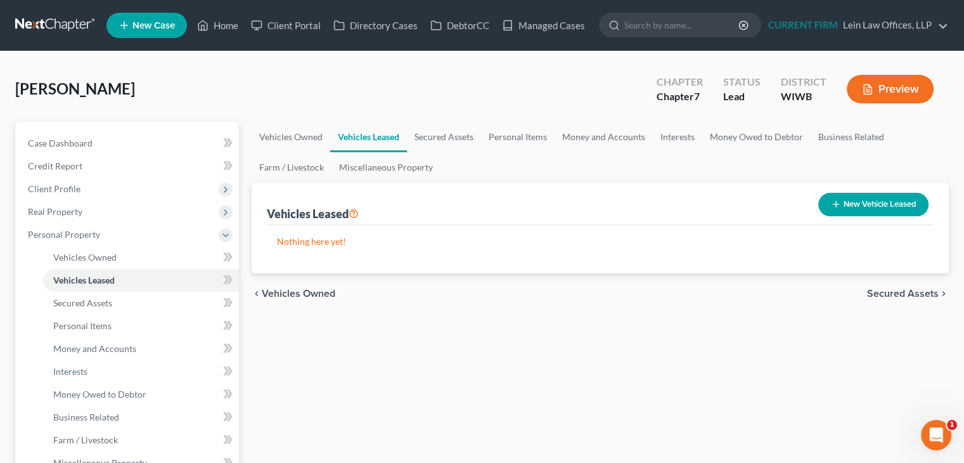
click at [892, 300] on div "chevron_left Vehicles Owned Secured Assets chevron_right" at bounding box center [600, 293] width 697 height 41
click at [892, 293] on span "Secured Assets" at bounding box center [903, 293] width 72 height 10
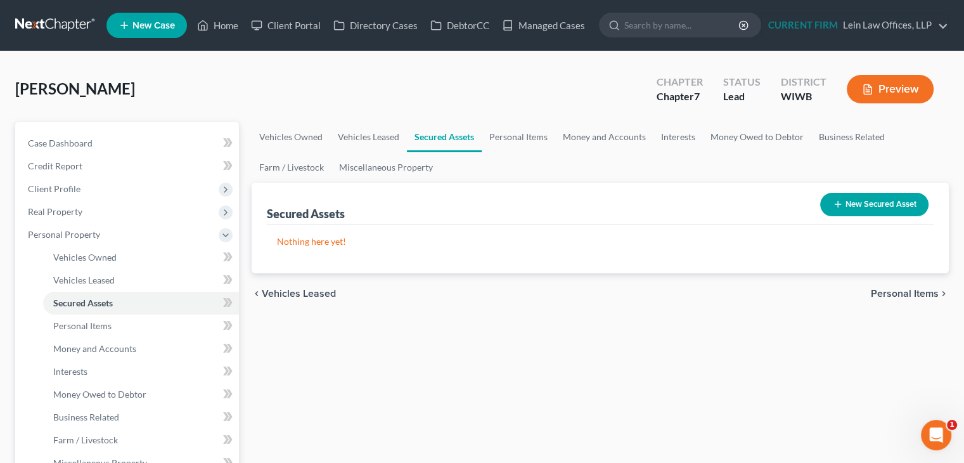
click at [892, 293] on span "Personal Items" at bounding box center [905, 293] width 68 height 10
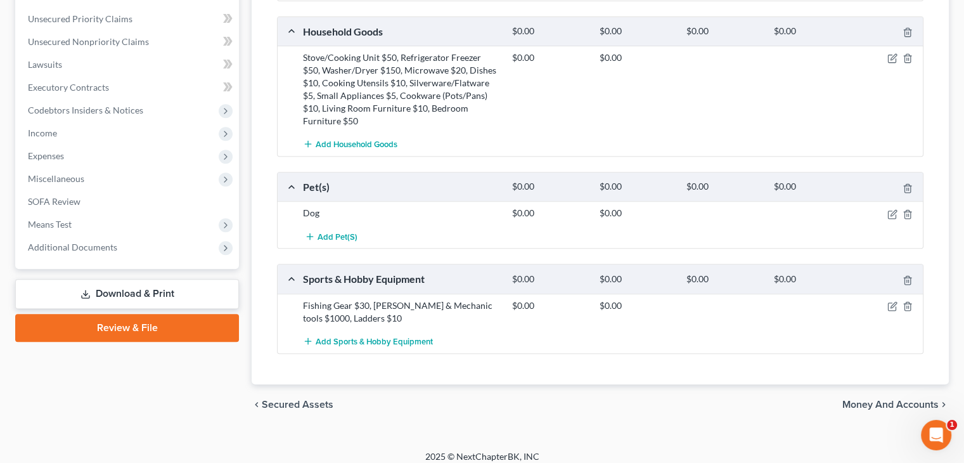
scroll to position [519, 0]
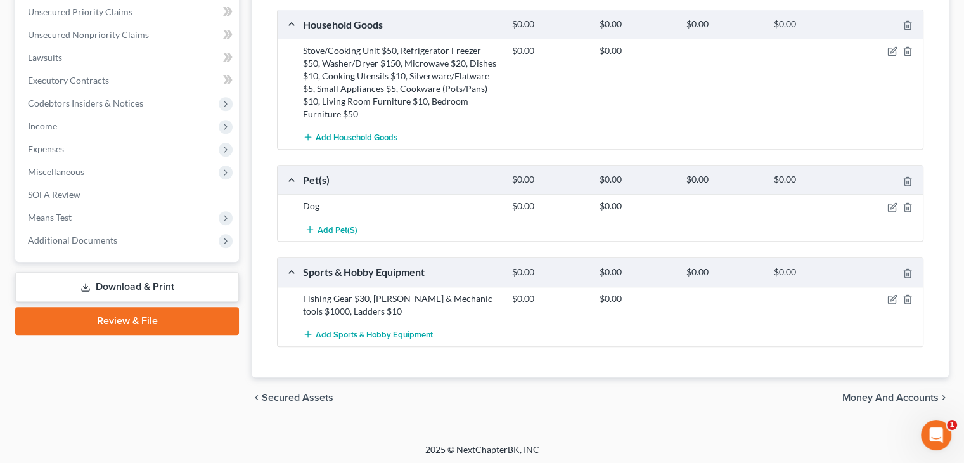
click at [864, 394] on span "Money and Accounts" at bounding box center [890, 397] width 96 height 10
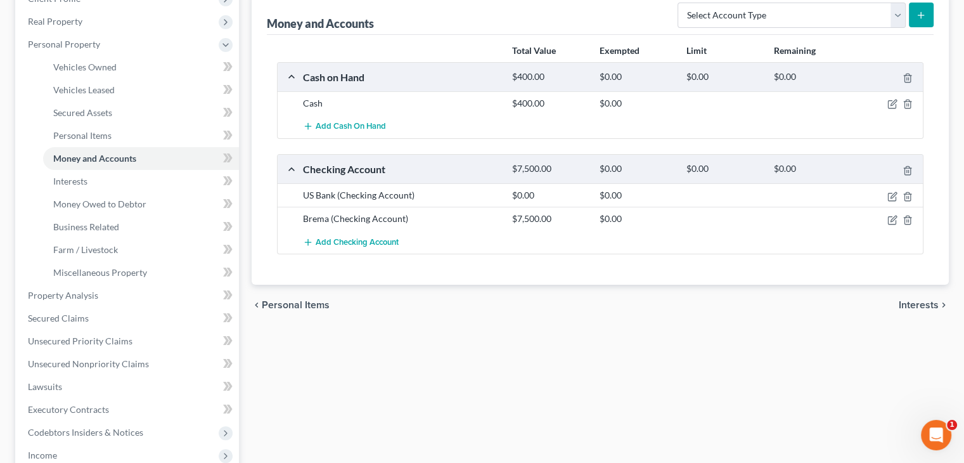
click at [916, 300] on span "Interests" at bounding box center [919, 305] width 40 height 10
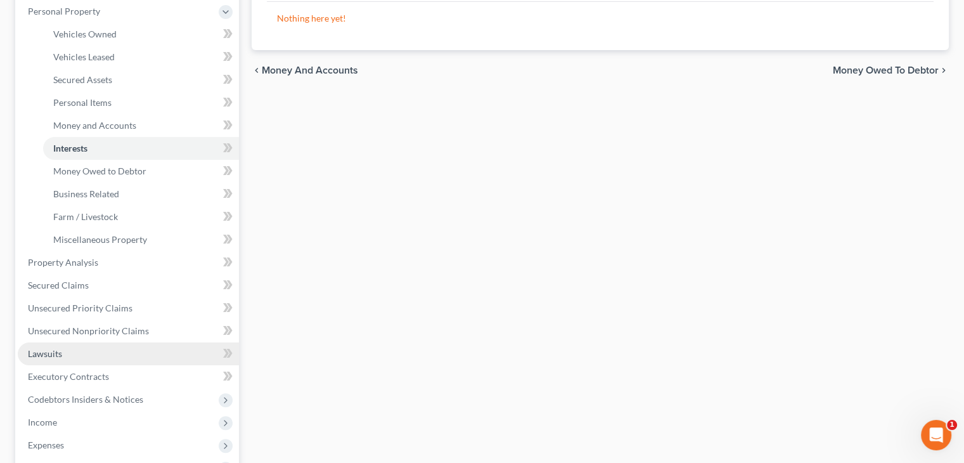
scroll to position [254, 0]
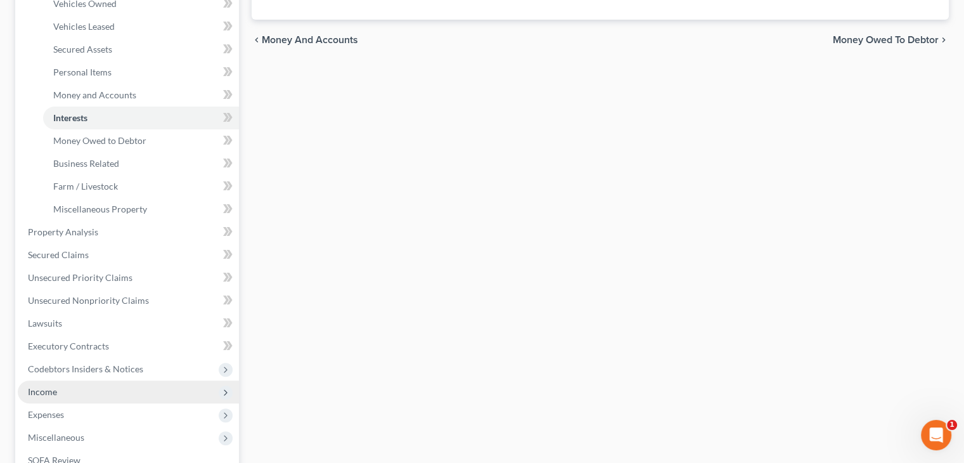
click at [56, 392] on span "Income" at bounding box center [42, 391] width 29 height 11
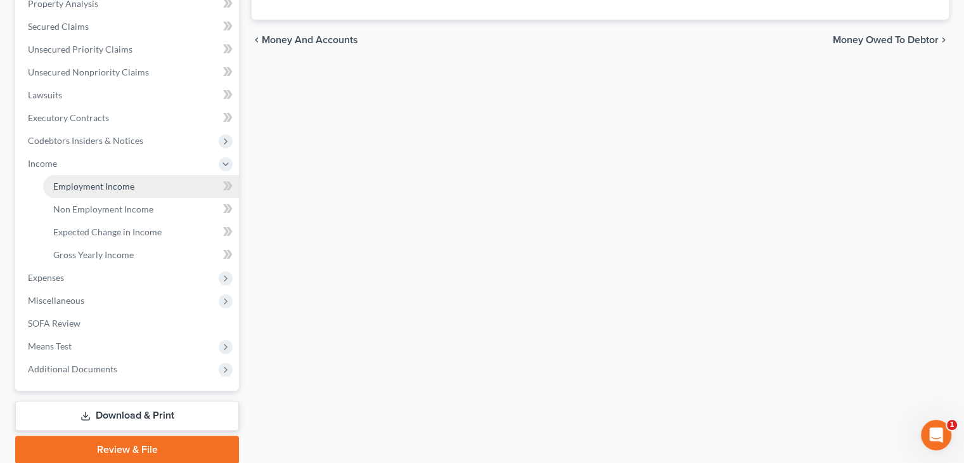
click at [89, 191] on link "Employment Income" at bounding box center [141, 186] width 196 height 23
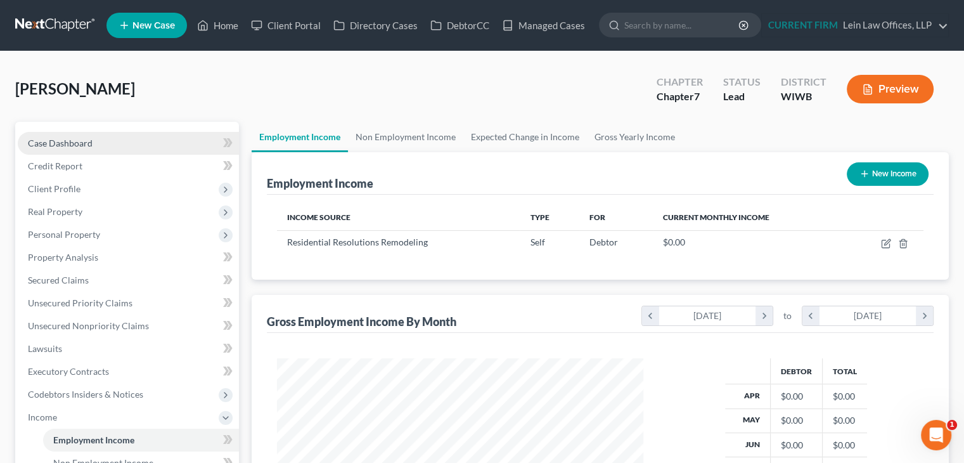
click at [73, 150] on link "Case Dashboard" at bounding box center [128, 143] width 221 height 23
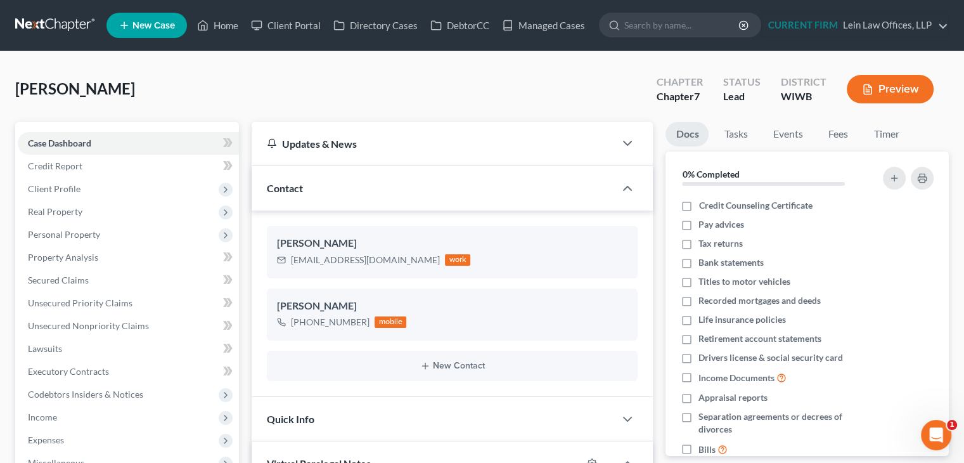
scroll to position [138, 0]
drag, startPoint x: 292, startPoint y: 259, endPoint x: 403, endPoint y: 259, distance: 111.5
click at [403, 259] on div "[EMAIL_ADDRESS][DOMAIN_NAME] work" at bounding box center [373, 260] width 193 height 16
click at [445, 262] on div "work" at bounding box center [457, 259] width 25 height 11
drag, startPoint x: 290, startPoint y: 255, endPoint x: 401, endPoint y: 257, distance: 110.3
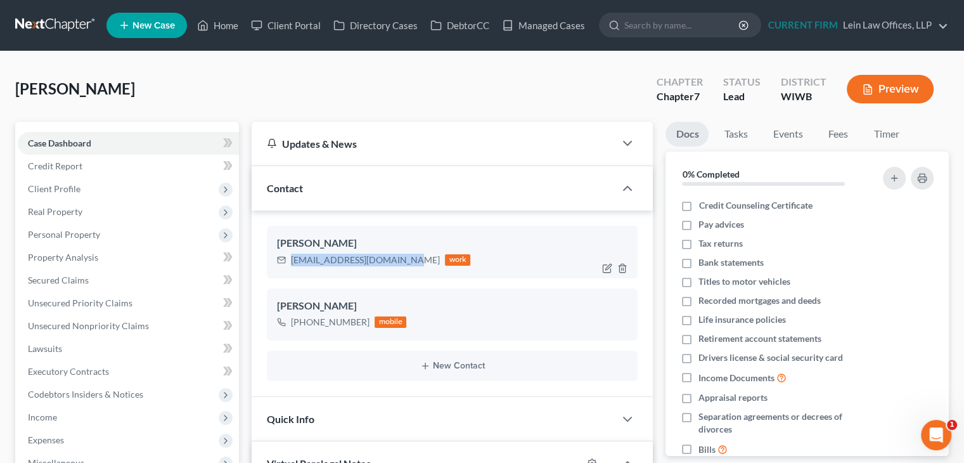
click at [401, 257] on div "[EMAIL_ADDRESS][DOMAIN_NAME] work" at bounding box center [373, 260] width 193 height 16
copy div "[EMAIL_ADDRESS][DOMAIN_NAME]"
drag, startPoint x: 278, startPoint y: 240, endPoint x: 347, endPoint y: 241, distance: 69.1
click at [347, 241] on div "[PERSON_NAME]" at bounding box center [452, 243] width 350 height 15
copy div "[PERSON_NAME]"
